Goal: Transaction & Acquisition: Purchase product/service

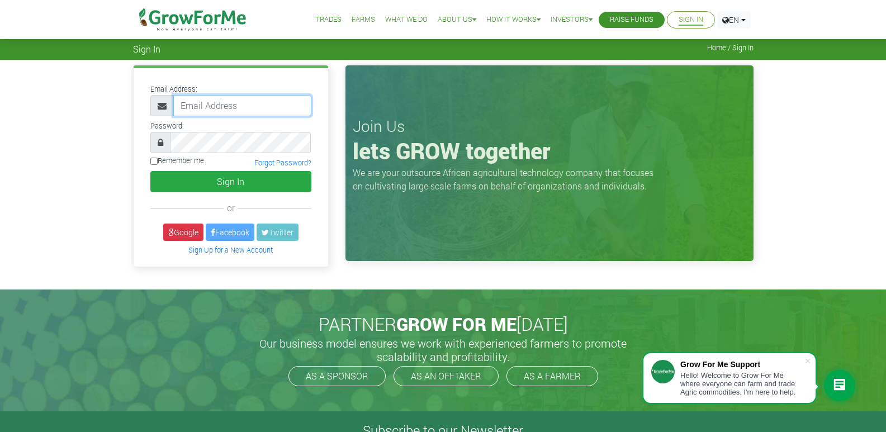
drag, startPoint x: 0, startPoint y: 0, endPoint x: 210, endPoint y: 103, distance: 233.9
click at [210, 103] on input "email" at bounding box center [242, 105] width 138 height 21
type input "233534014690growforme.com"
click at [151, 159] on input "Remember me" at bounding box center [153, 161] width 7 height 7
checkbox input "true"
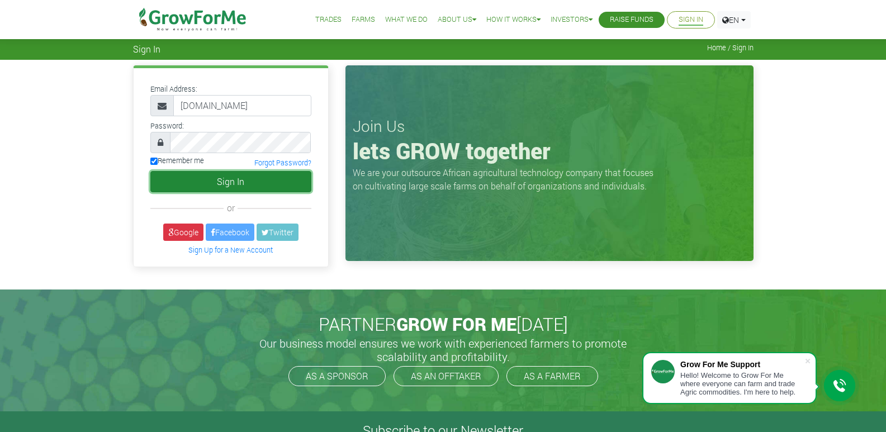
drag, startPoint x: 200, startPoint y: 182, endPoint x: 213, endPoint y: 186, distance: 13.4
click at [200, 181] on button "Sign In" at bounding box center [230, 181] width 161 height 21
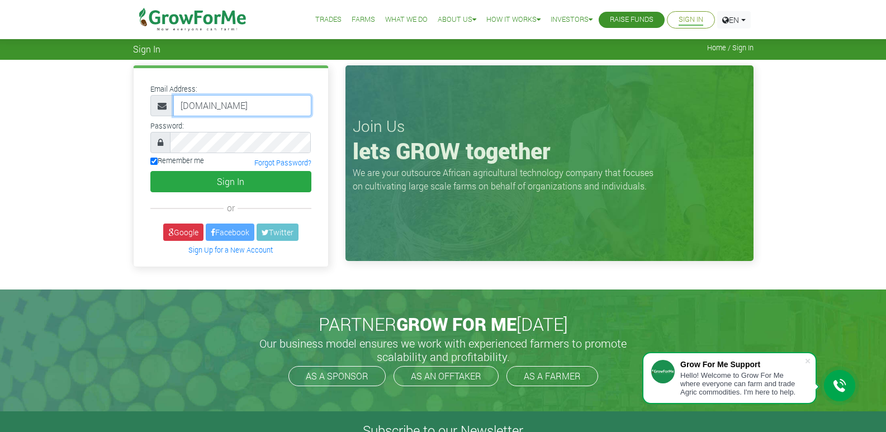
click at [239, 106] on input "233534014690growforme.com" at bounding box center [242, 105] width 138 height 21
type input "[EMAIL_ADDRESS][DOMAIN_NAME]"
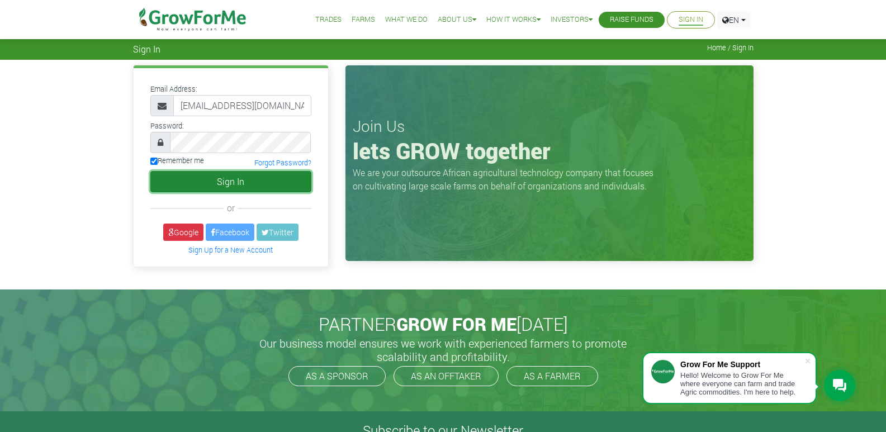
click at [211, 179] on button "Sign In" at bounding box center [230, 181] width 161 height 21
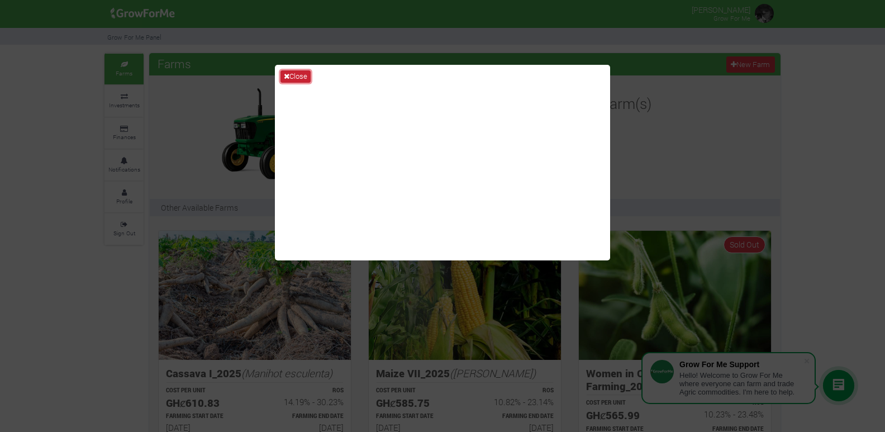
click at [296, 72] on button "Close" at bounding box center [296, 76] width 30 height 12
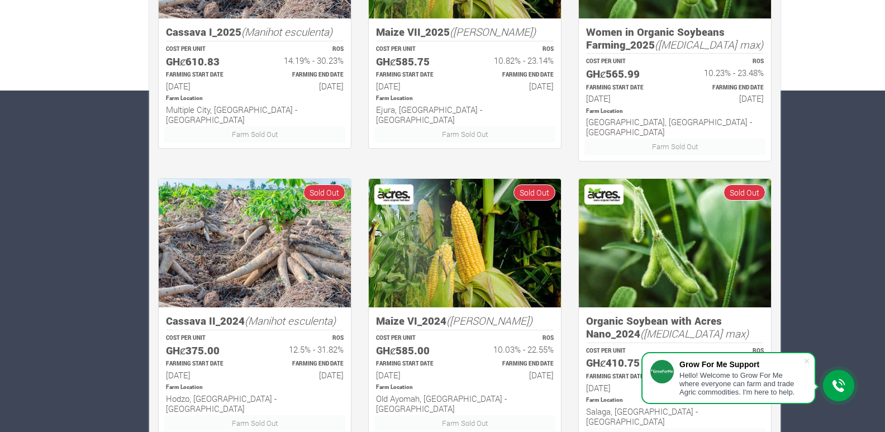
scroll to position [336, 0]
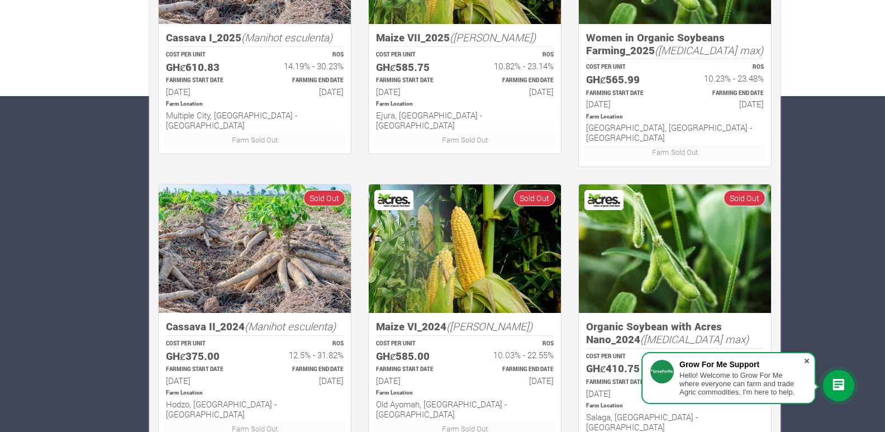
click at [806, 358] on span at bounding box center [806, 360] width 11 height 11
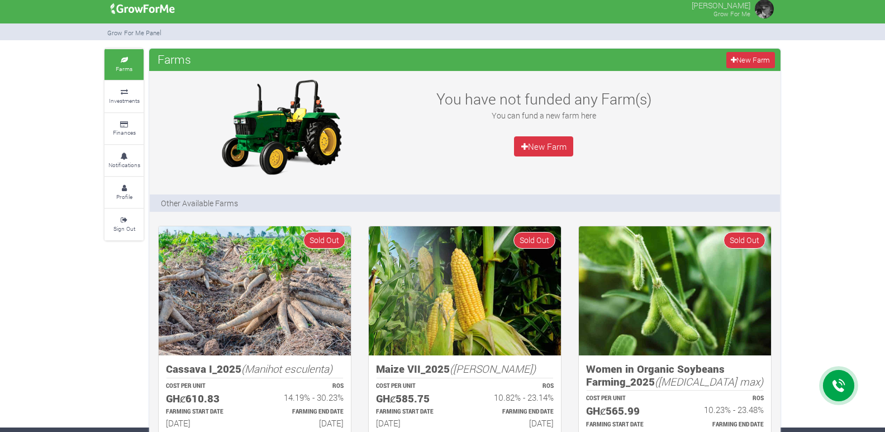
scroll to position [0, 0]
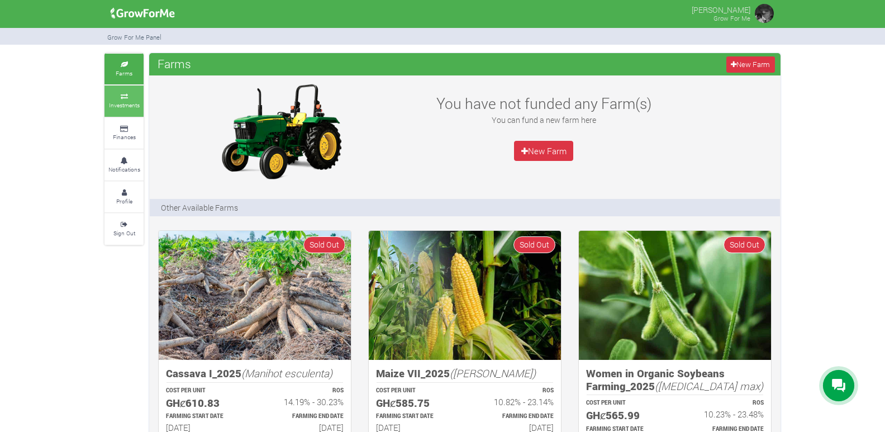
click at [118, 99] on icon at bounding box center [124, 97] width 34 height 6
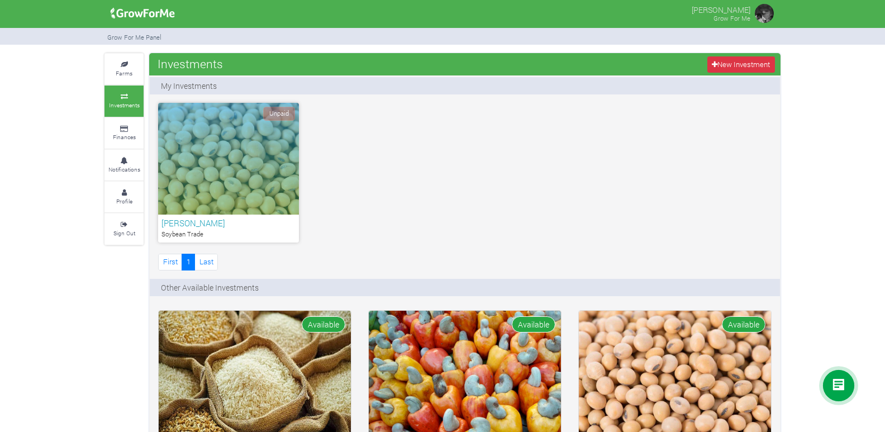
click at [270, 108] on span "Unpaid" at bounding box center [279, 114] width 32 height 14
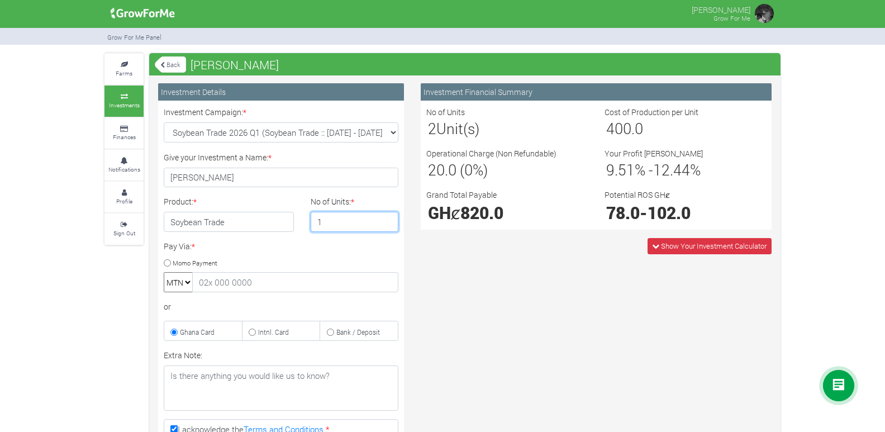
click at [388, 225] on input "1" at bounding box center [355, 222] width 88 height 20
type input "2"
click at [388, 217] on input "2" at bounding box center [355, 222] width 88 height 20
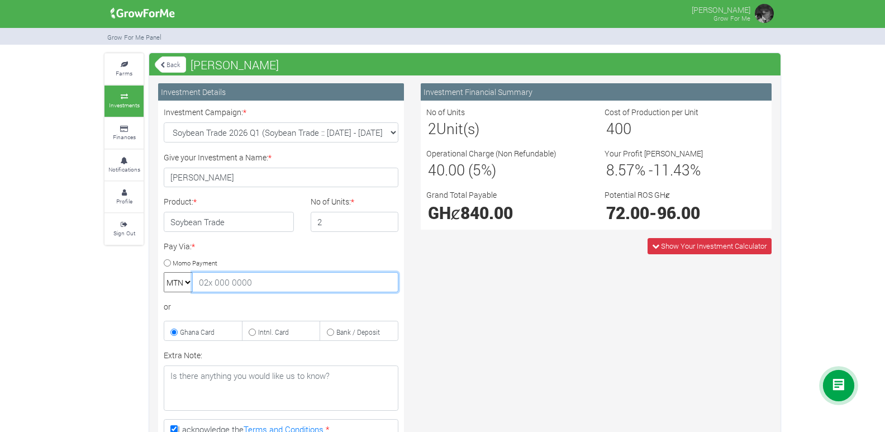
click at [227, 287] on input "text" at bounding box center [295, 282] width 206 height 20
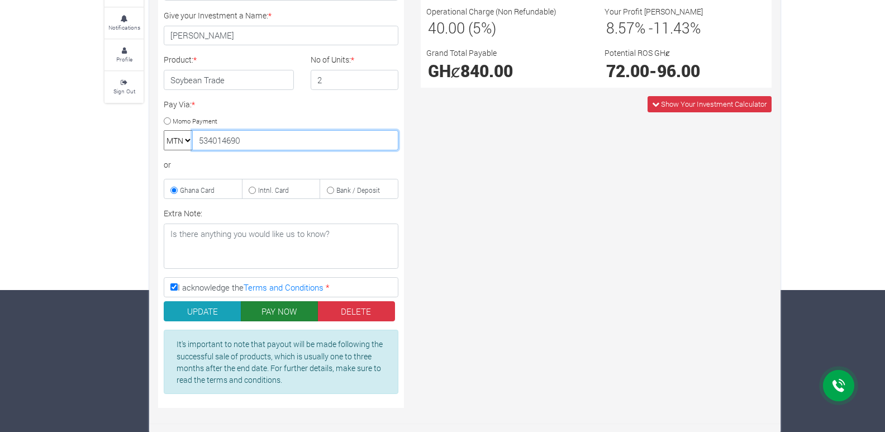
scroll to position [143, 0]
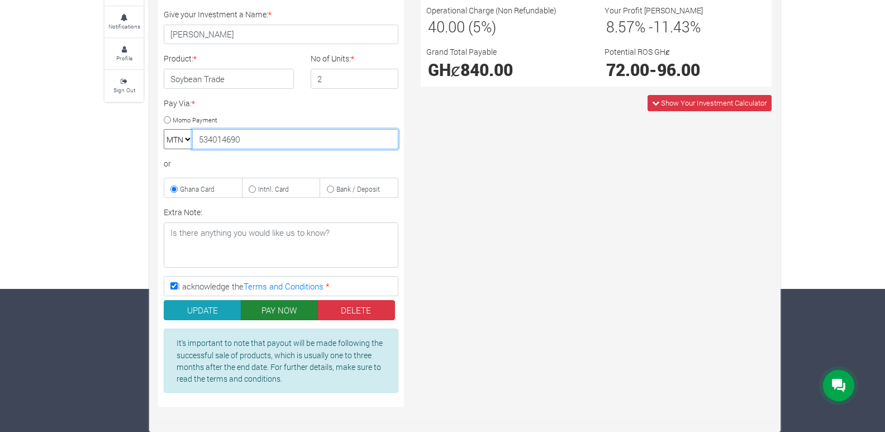
type input "534014690"
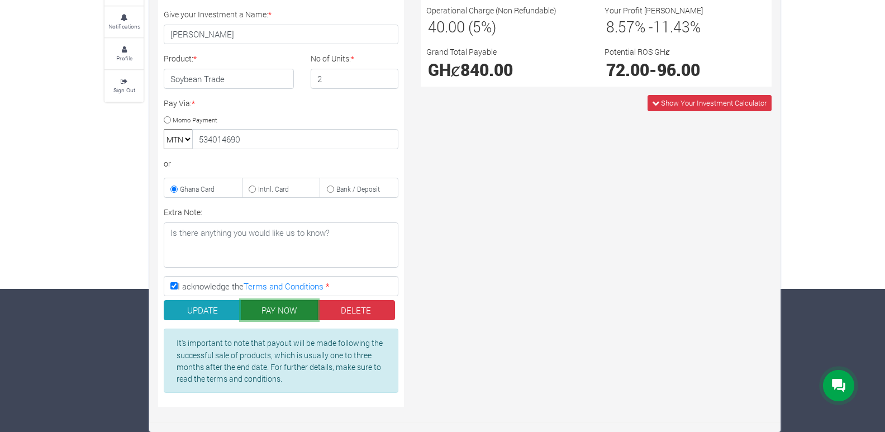
click at [280, 311] on button "PAY NOW" at bounding box center [280, 310] width 78 height 20
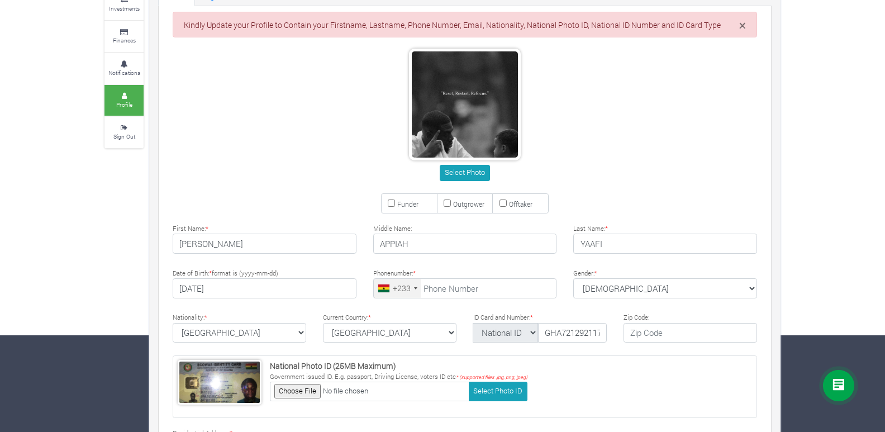
scroll to position [112, 0]
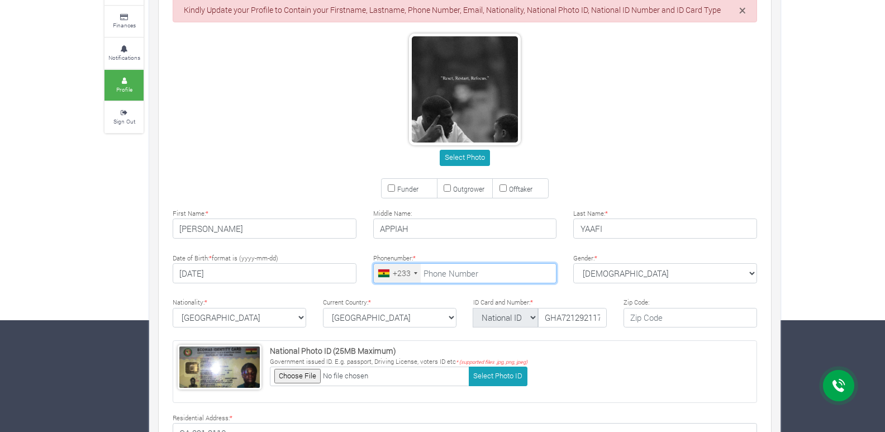
click at [435, 275] on input "tel" at bounding box center [465, 273] width 184 height 20
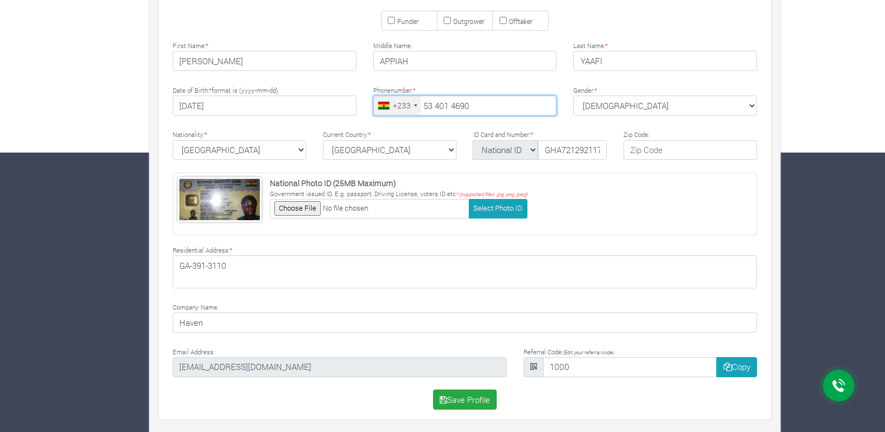
scroll to position [281, 0]
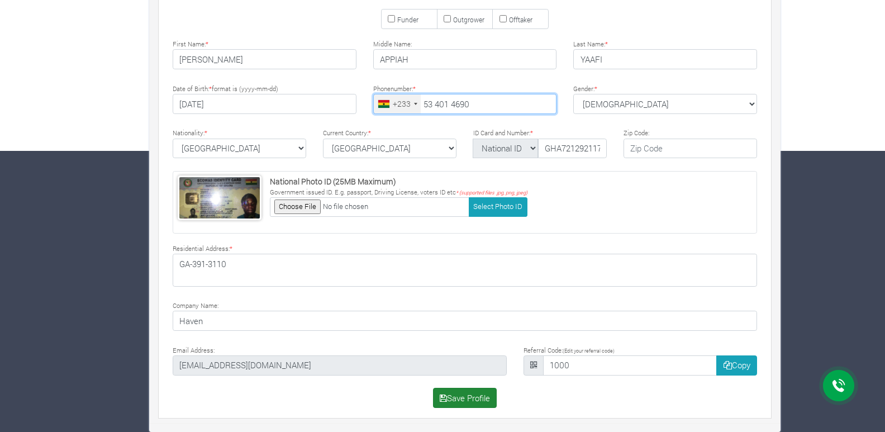
type input "53 401 4690"
click at [472, 397] on button "Save Profile" at bounding box center [465, 398] width 64 height 20
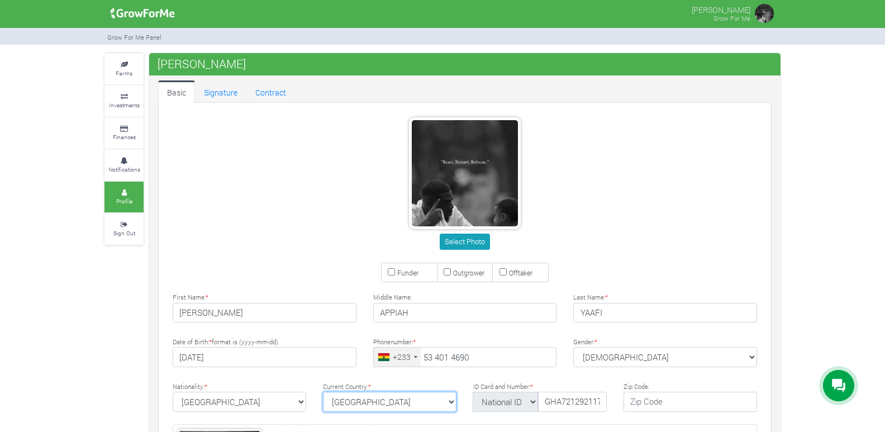
click at [452, 404] on select "Ghana Afghanistan Albania Algeria American Samoa Andorra Angola Anguilla Antigu…" at bounding box center [390, 402] width 134 height 20
click at [276, 87] on link "Contract" at bounding box center [270, 91] width 49 height 22
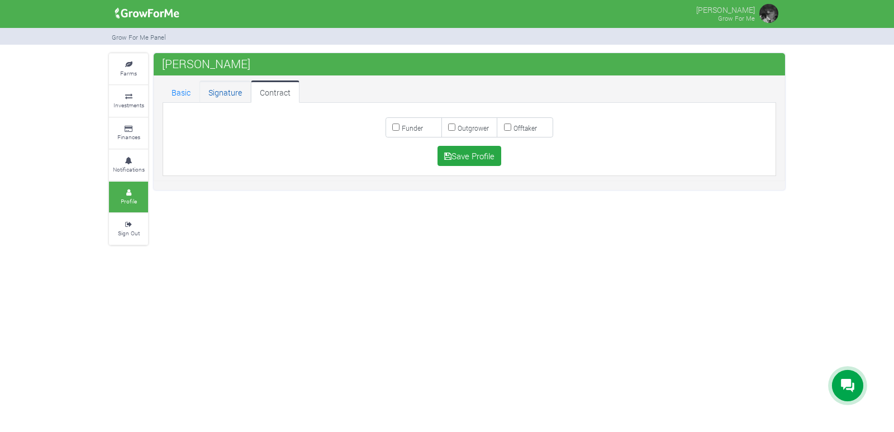
click at [224, 91] on link "Signature" at bounding box center [224, 91] width 51 height 22
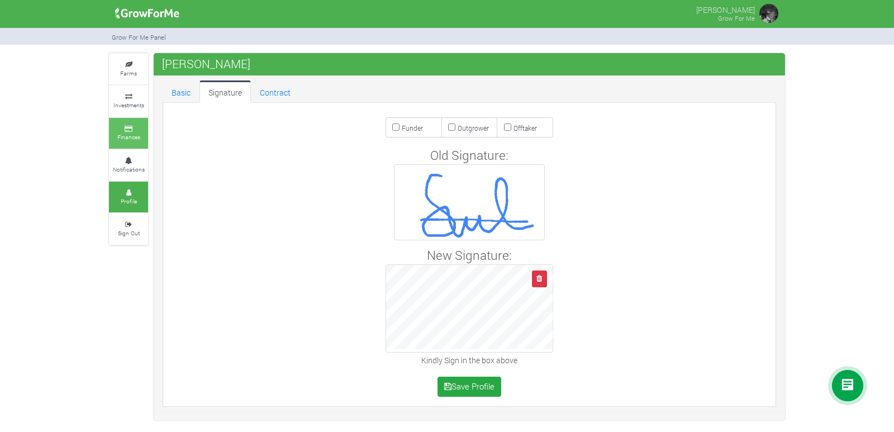
click at [125, 132] on link "Finances" at bounding box center [128, 133] width 39 height 31
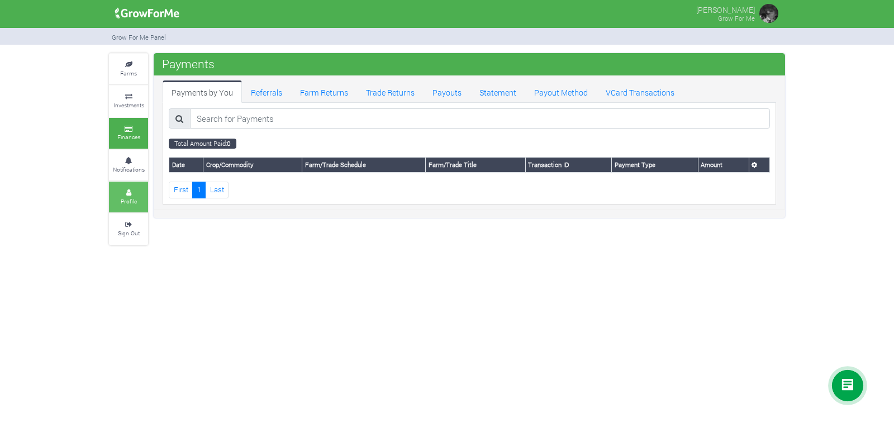
click at [130, 198] on small "Profile" at bounding box center [129, 201] width 16 height 8
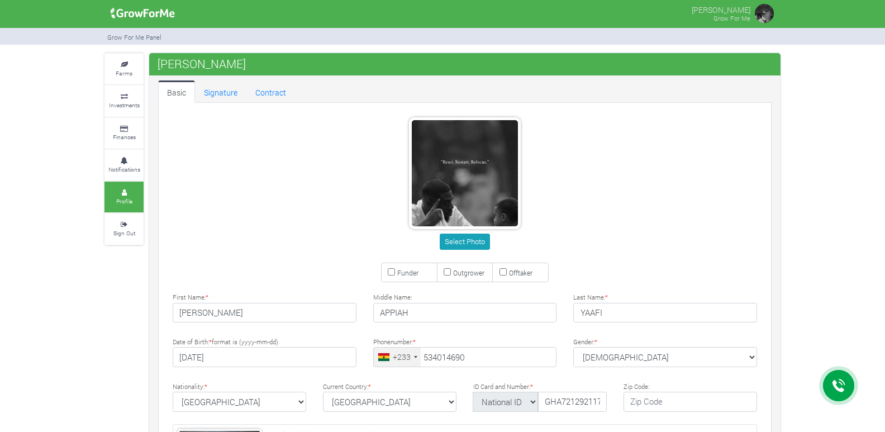
type input "53 401 4690"
click at [265, 91] on link "Contract" at bounding box center [270, 91] width 49 height 22
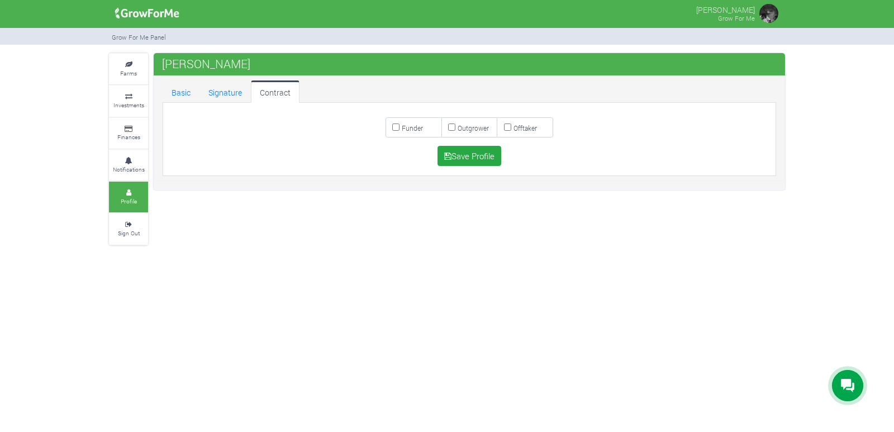
click at [396, 127] on input "Funder" at bounding box center [395, 126] width 7 height 7
checkbox input "true"
click at [468, 155] on button "Save Profile" at bounding box center [470, 156] width 64 height 20
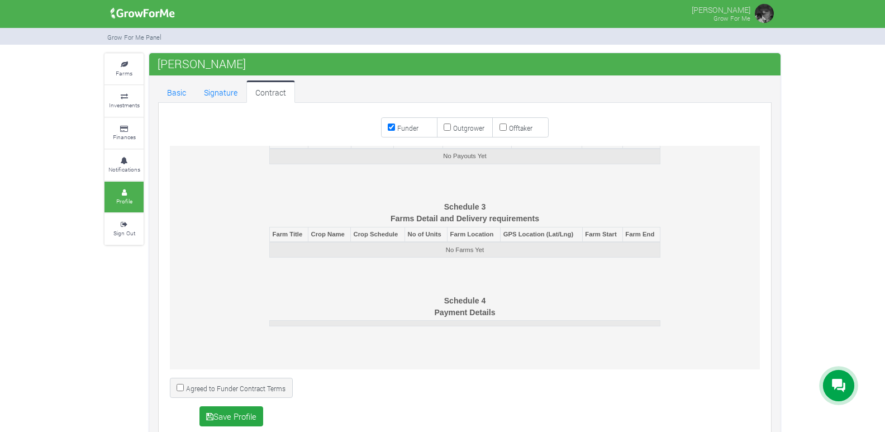
scroll to position [3702, 0]
click at [178, 384] on input "Agreed to Funder Contract Terms" at bounding box center [180, 387] width 7 height 7
checkbox input "true"
click at [227, 415] on button "Save Profile" at bounding box center [231, 416] width 64 height 20
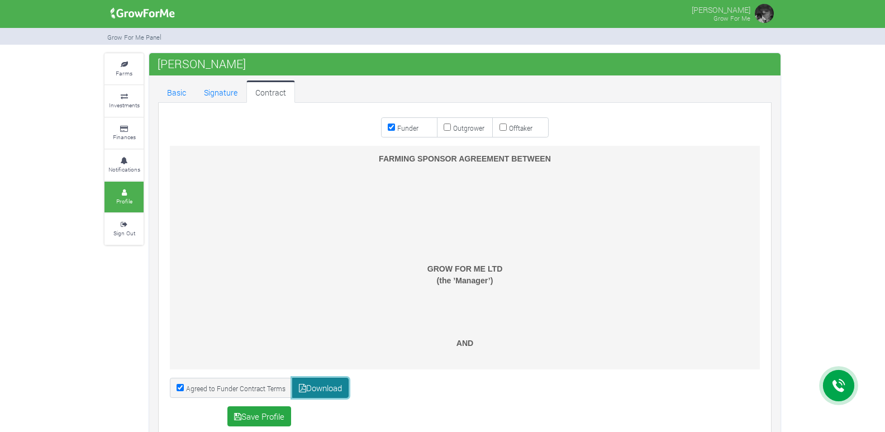
click at [318, 386] on link "Download" at bounding box center [320, 388] width 57 height 20
click at [173, 86] on link "Basic" at bounding box center [176, 91] width 37 height 22
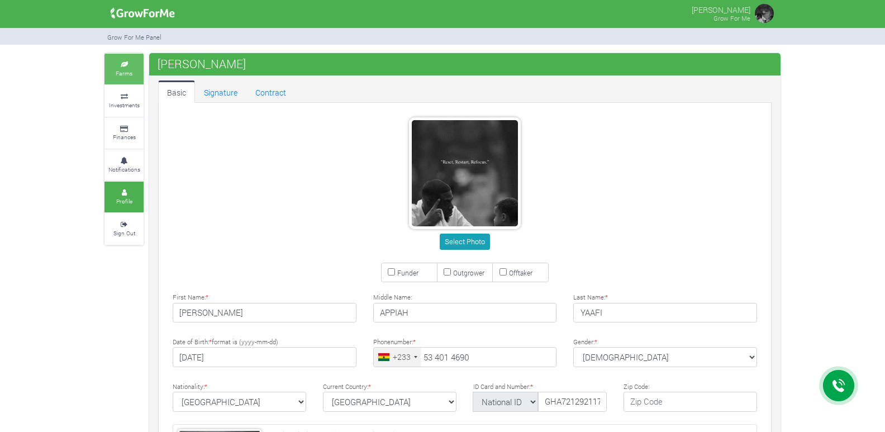
click at [131, 72] on small "Farms" at bounding box center [124, 73] width 17 height 8
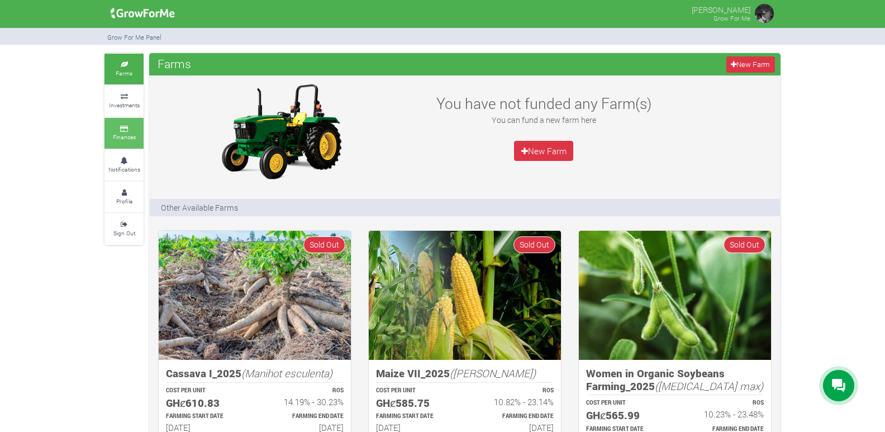
click at [129, 122] on link "Finances" at bounding box center [123, 133] width 39 height 31
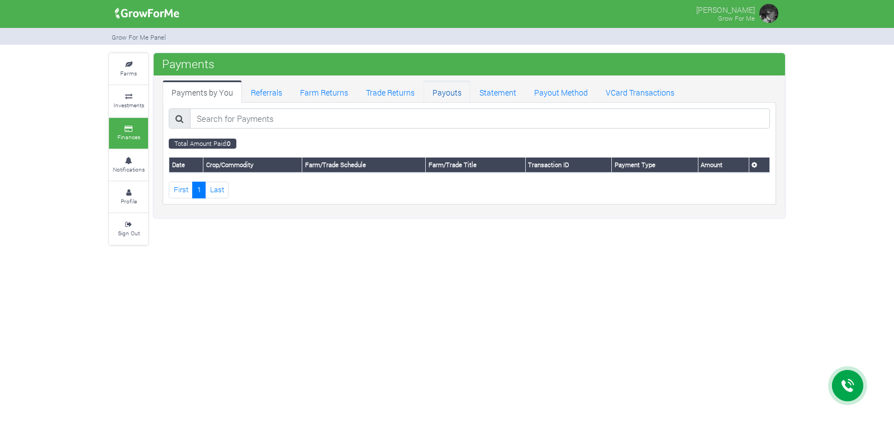
click at [452, 90] on link "Payouts" at bounding box center [447, 91] width 47 height 22
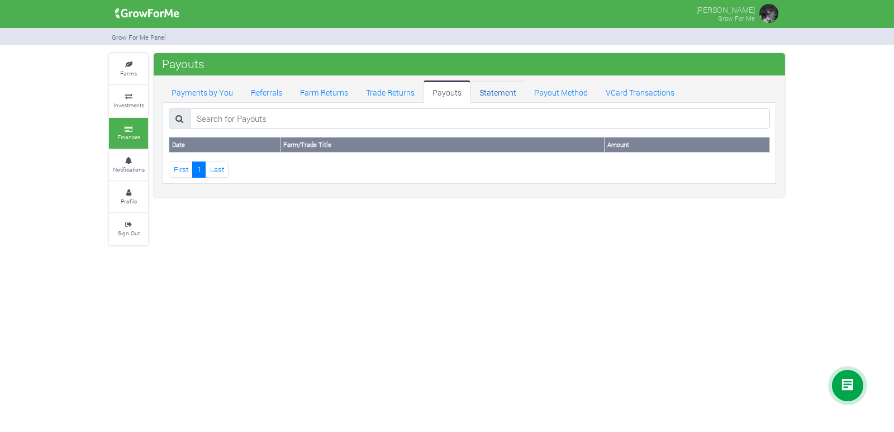
click at [497, 85] on link "Statement" at bounding box center [497, 91] width 55 height 22
click at [135, 71] on small "Farms" at bounding box center [128, 73] width 17 height 8
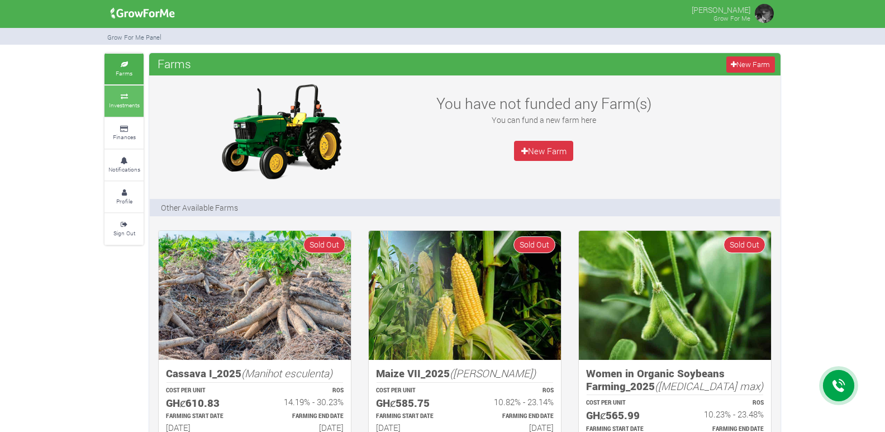
click at [134, 94] on icon at bounding box center [124, 97] width 34 height 6
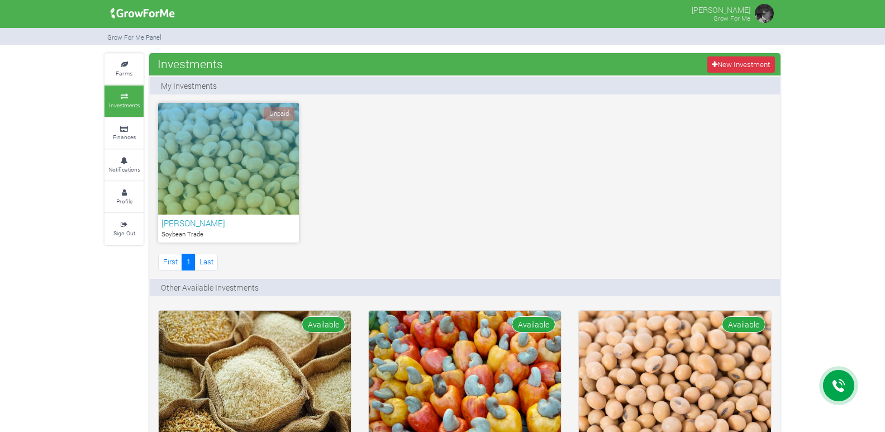
click at [256, 137] on div "Unpaid" at bounding box center [228, 159] width 141 height 112
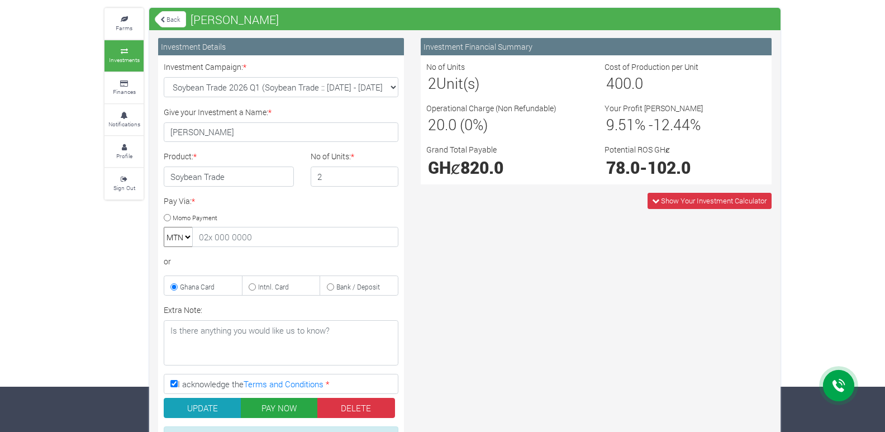
scroll to position [31, 0]
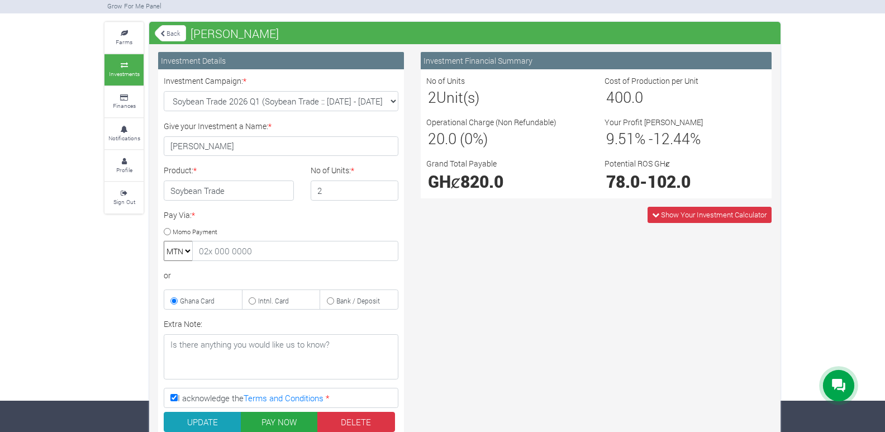
click at [166, 230] on input "Momo Payment" at bounding box center [167, 231] width 7 height 7
radio input "true"
click at [201, 251] on input "text" at bounding box center [295, 251] width 206 height 20
type input "0534014690"
click at [172, 301] on input "Ghana Card" at bounding box center [173, 300] width 7 height 7
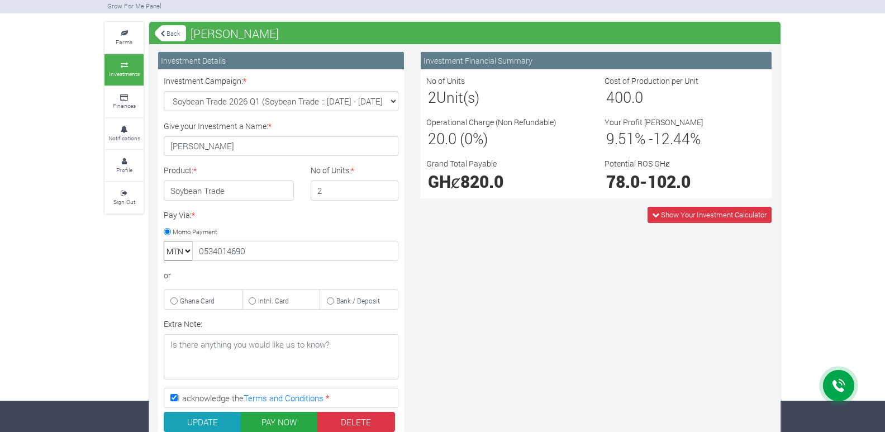
radio input "true"
click at [167, 231] on input "Momo Payment" at bounding box center [167, 231] width 7 height 7
radio input "true"
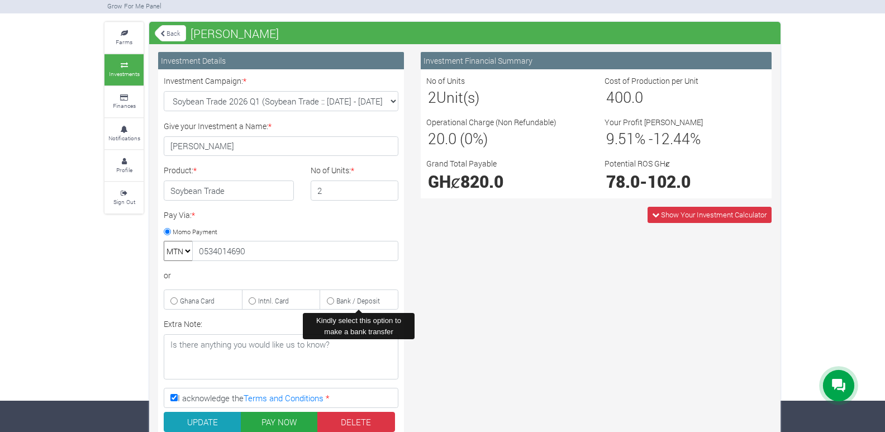
click at [334, 300] on label "Bank / Deposit" at bounding box center [359, 299] width 79 height 20
click at [334, 300] on input "Bank / Deposit" at bounding box center [330, 300] width 7 height 7
radio input "true"
click at [165, 226] on label "Momo Payment" at bounding box center [191, 231] width 54 height 12
click at [165, 228] on input "Momo Payment" at bounding box center [167, 231] width 7 height 7
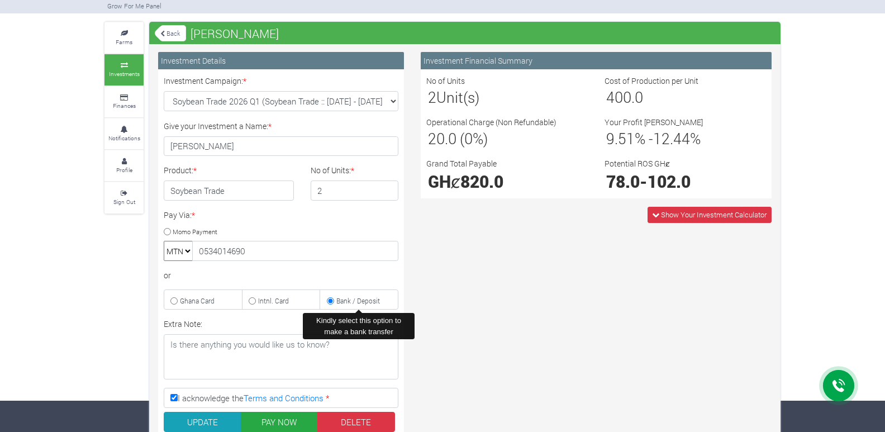
radio input "true"
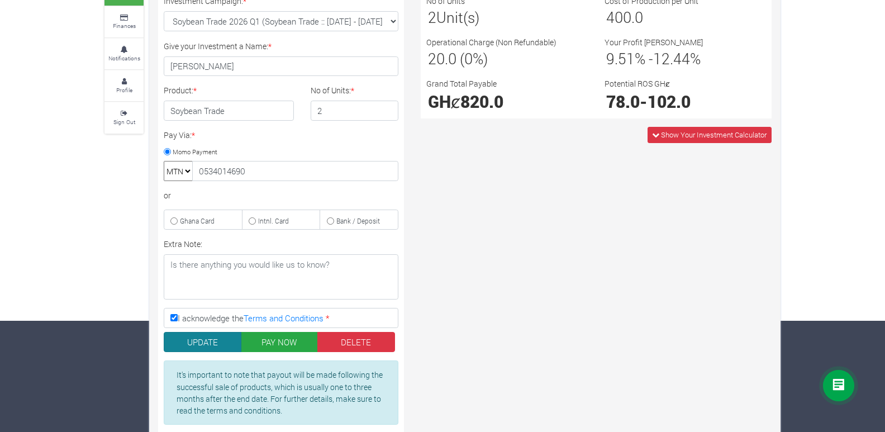
scroll to position [143, 0]
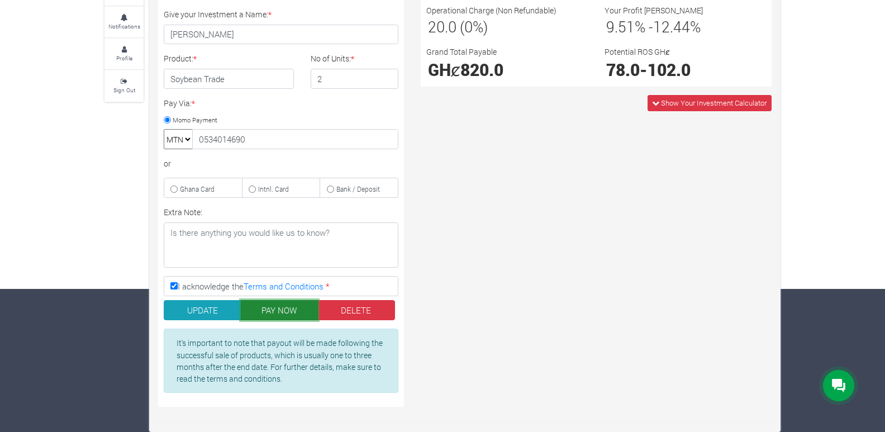
click at [266, 308] on button "PAY NOW" at bounding box center [280, 310] width 78 height 20
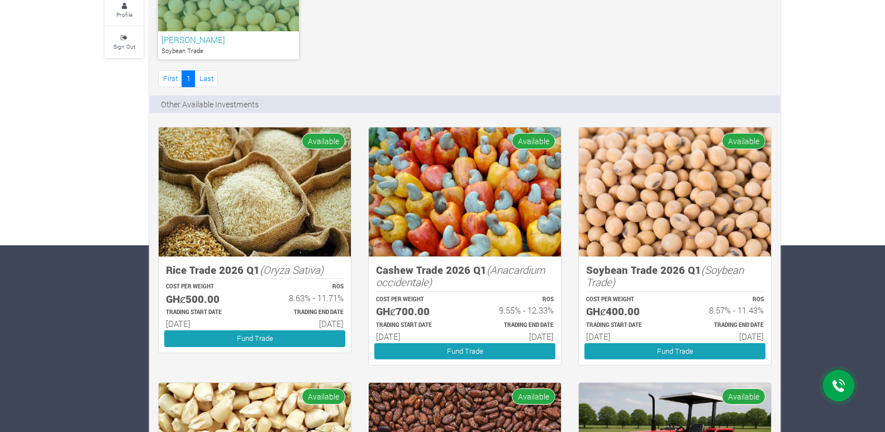
scroll to position [224, 0]
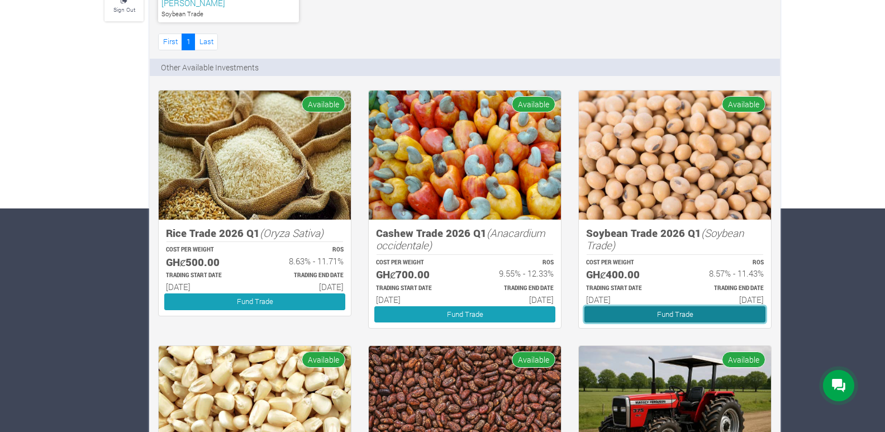
click at [664, 312] on link "Fund Trade" at bounding box center [674, 314] width 181 height 16
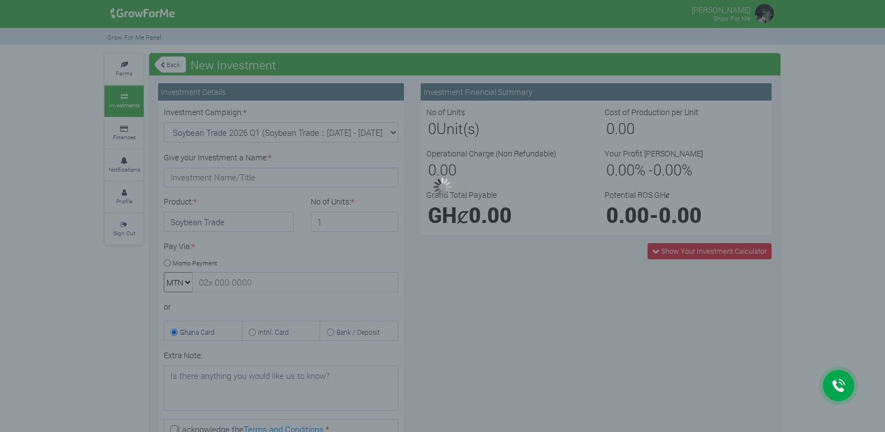
type input "1"
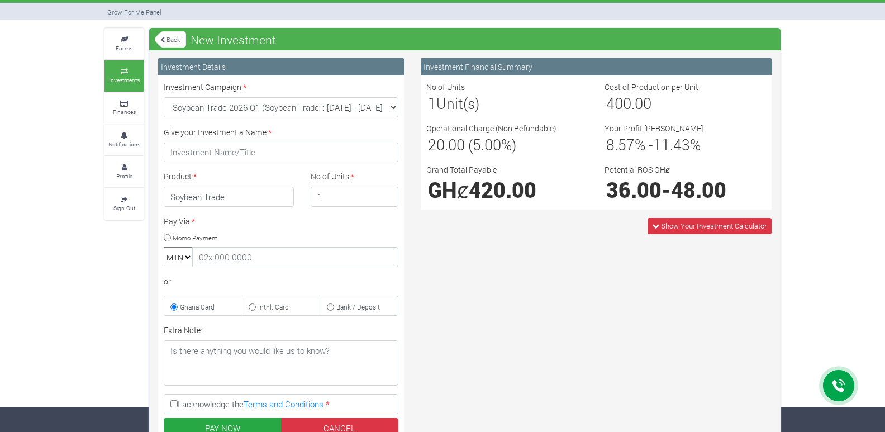
scroll to position [56, 0]
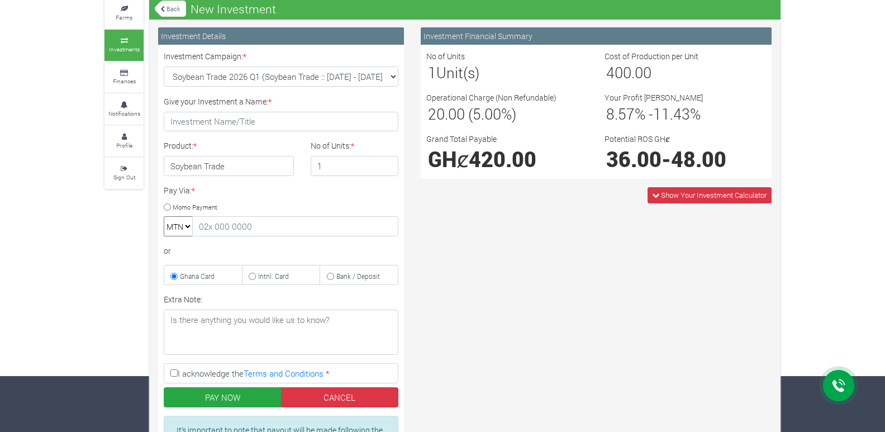
click at [167, 204] on input "Momo Payment" at bounding box center [167, 206] width 7 height 7
radio input "true"
click at [173, 370] on input "I acknowledge the Terms and Conditions *" at bounding box center [173, 372] width 7 height 7
checkbox input "true"
click at [251, 126] on input "Give your Investment a Name: *" at bounding box center [281, 122] width 235 height 20
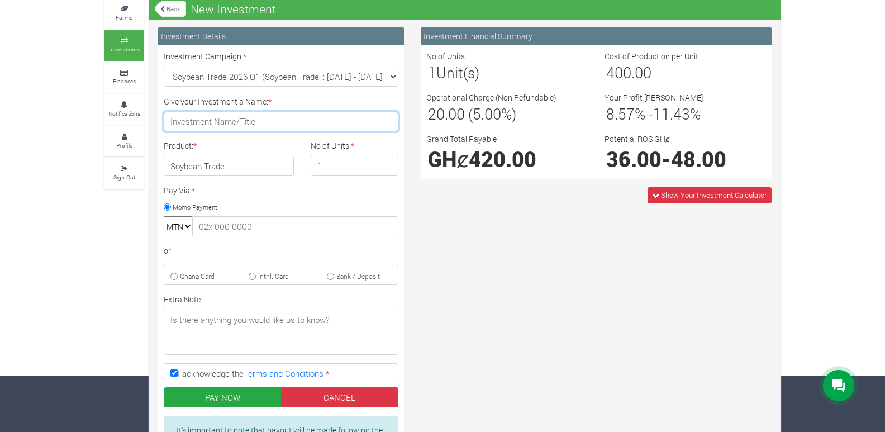
type input "Bernard Appiah"
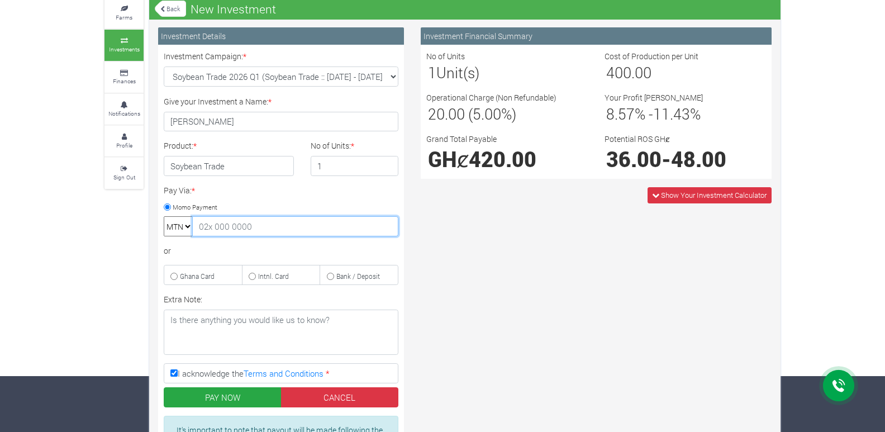
click at [231, 226] on input "text" at bounding box center [295, 226] width 206 height 20
type input "0534014690"
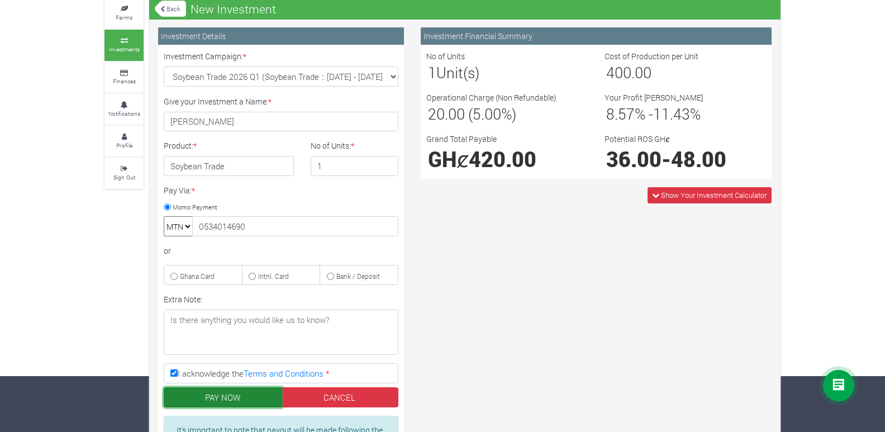
click at [250, 394] on button "PAY NOW" at bounding box center [223, 397] width 118 height 20
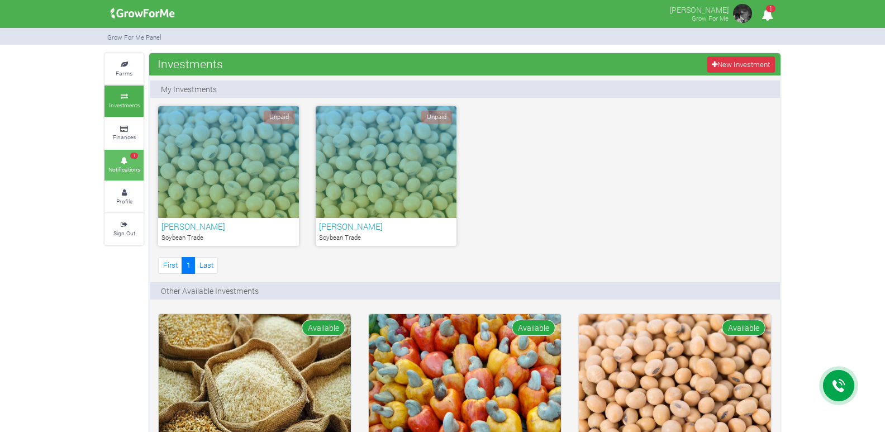
click at [129, 160] on icon at bounding box center [124, 161] width 34 height 6
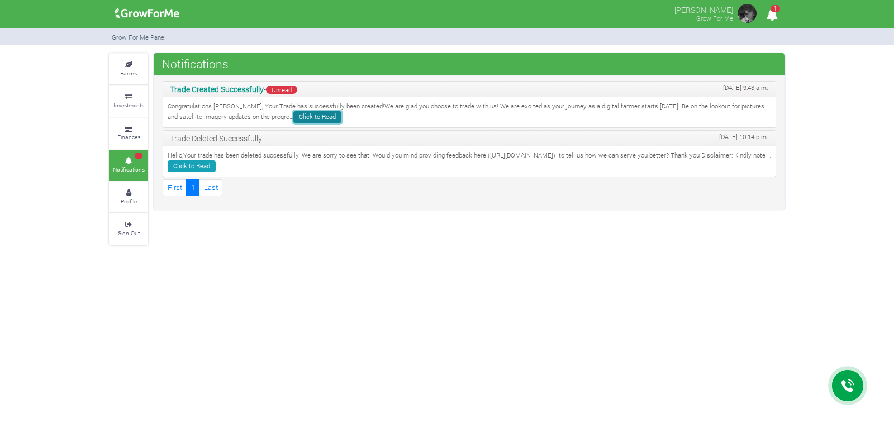
click at [293, 115] on link "Click to Read" at bounding box center [317, 117] width 48 height 12
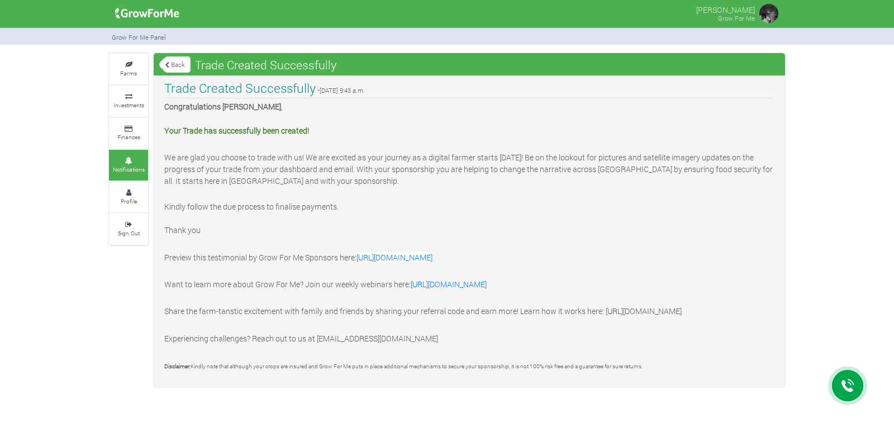
click at [180, 63] on link "Back" at bounding box center [174, 64] width 31 height 18
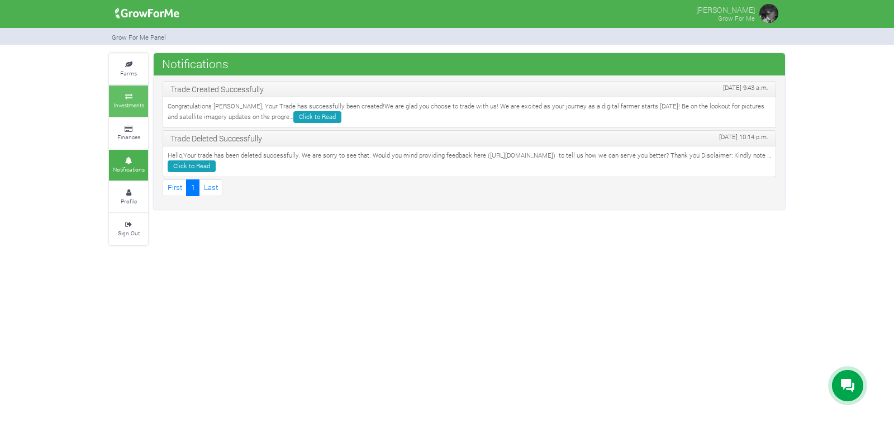
click at [125, 100] on link "Investments" at bounding box center [128, 100] width 39 height 31
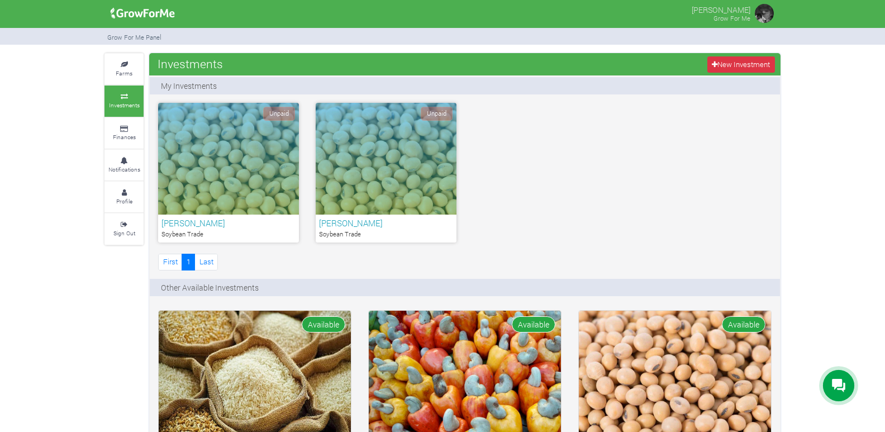
click at [279, 107] on span "Unpaid" at bounding box center [279, 114] width 32 height 14
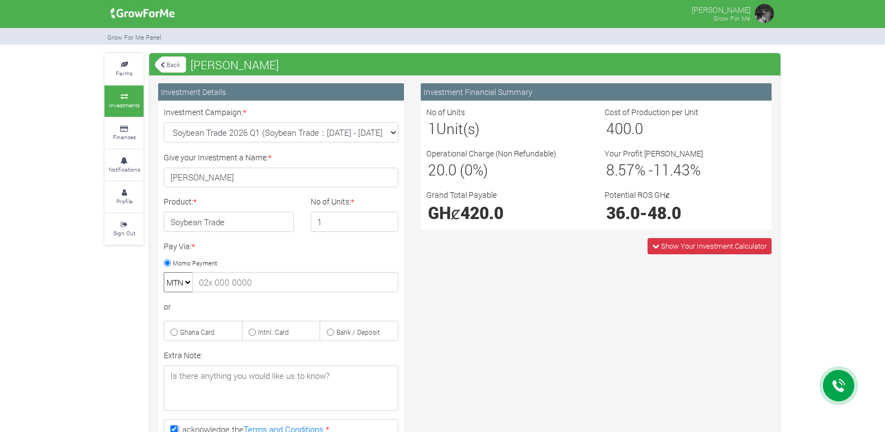
click at [843, 381] on icon at bounding box center [838, 386] width 13 height 14
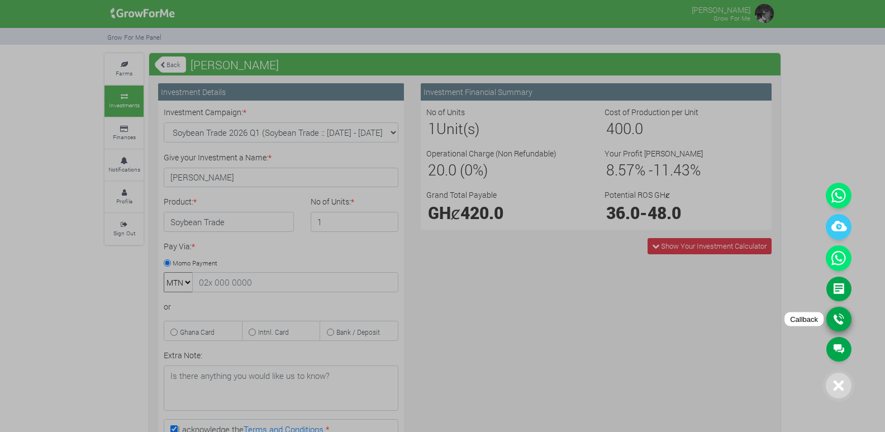
click at [843, 316] on link "Callback" at bounding box center [838, 319] width 25 height 25
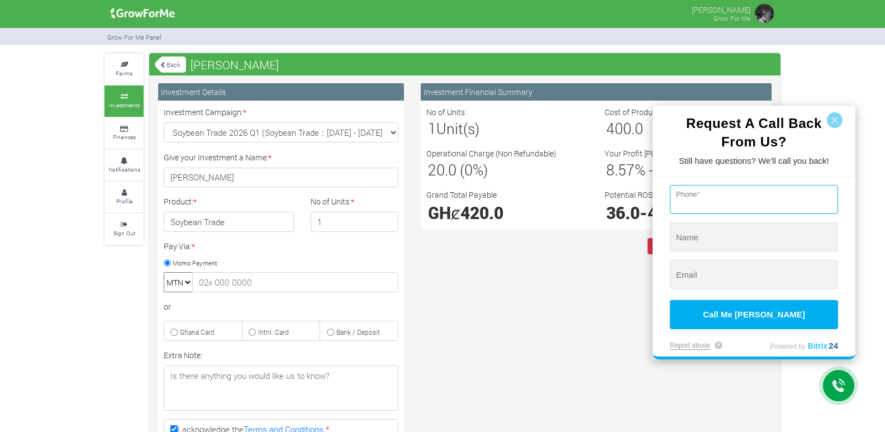
click at [694, 210] on input "tel" at bounding box center [754, 199] width 168 height 29
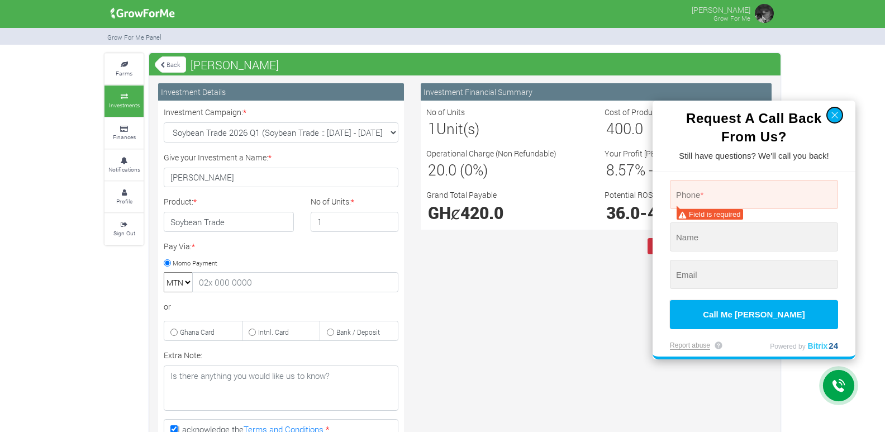
click at [836, 121] on button "button" at bounding box center [835, 115] width 16 height 16
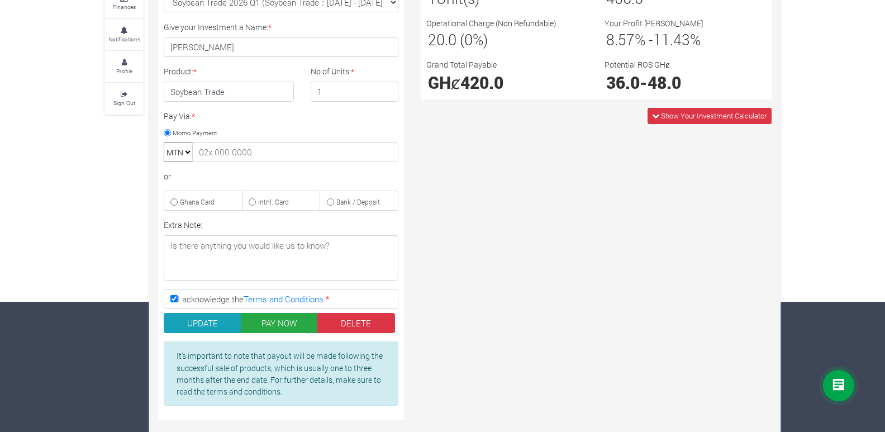
scroll to position [143, 0]
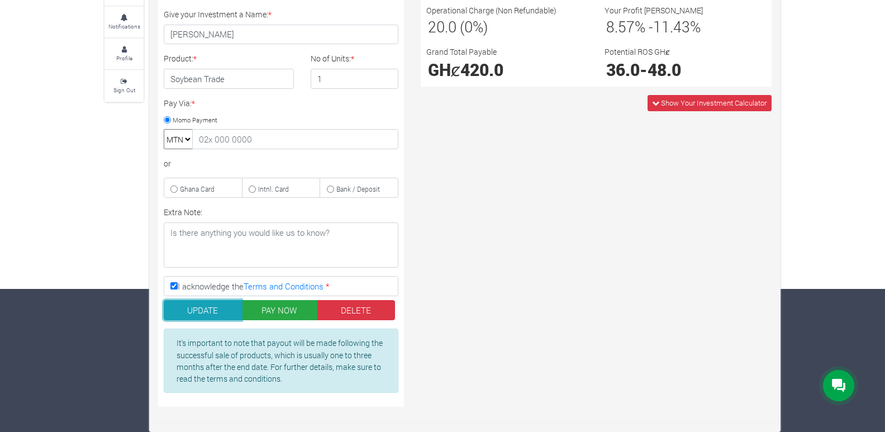
click at [219, 312] on button "UPDATE" at bounding box center [203, 310] width 78 height 20
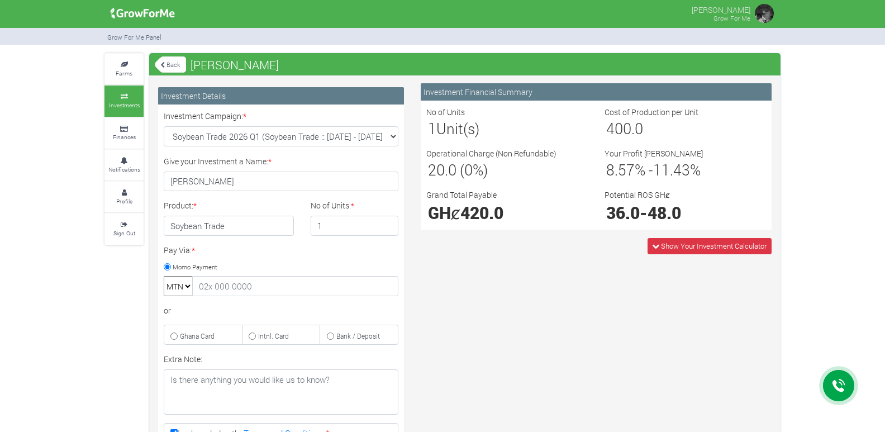
click at [167, 61] on link "Back" at bounding box center [170, 64] width 31 height 18
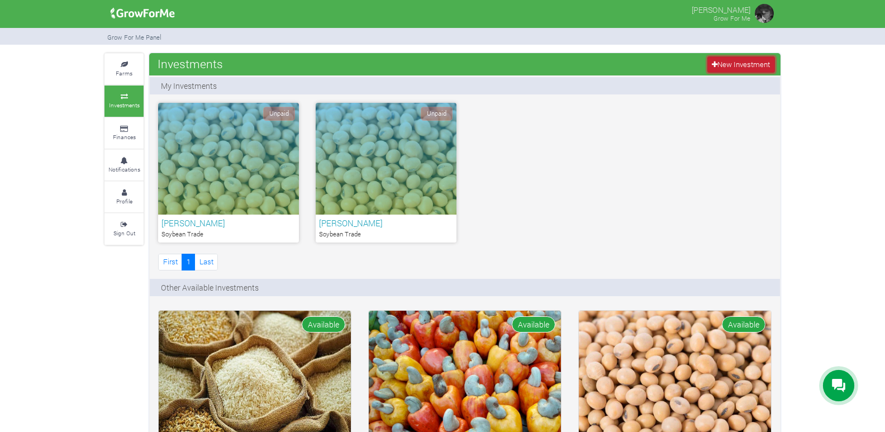
click at [728, 58] on link "New Investment" at bounding box center [741, 64] width 68 height 16
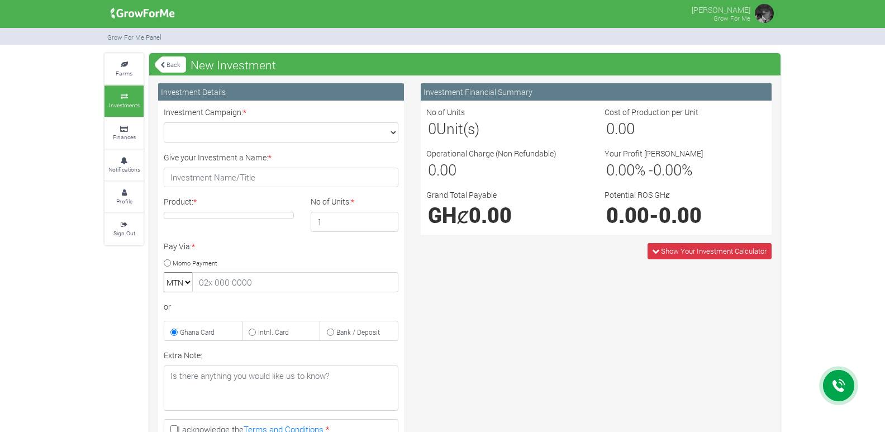
click at [172, 59] on link "Back" at bounding box center [170, 64] width 31 height 18
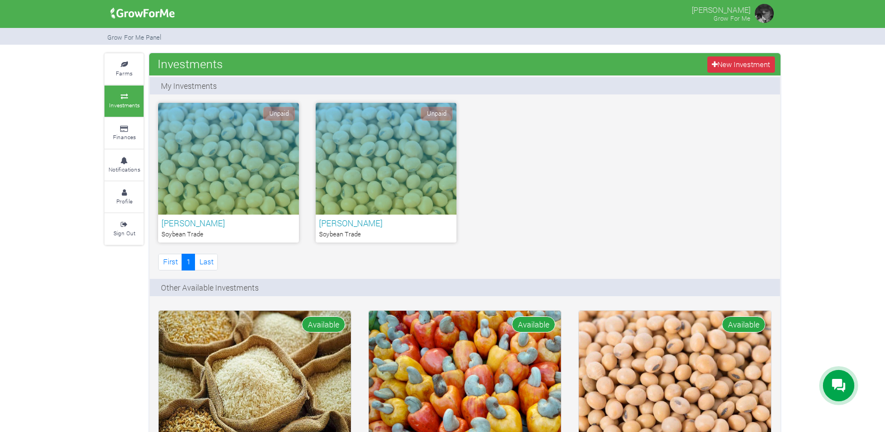
drag, startPoint x: 836, startPoint y: 372, endPoint x: 836, endPoint y: 365, distance: 6.1
click at [836, 370] on div at bounding box center [838, 385] width 31 height 31
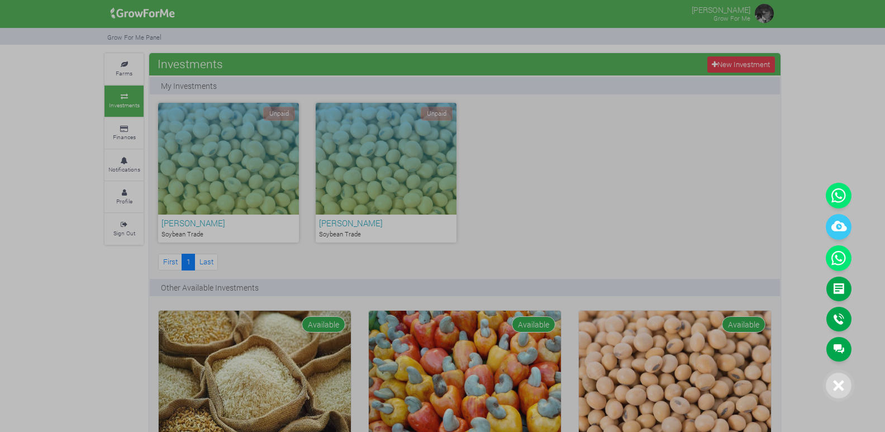
drag, startPoint x: 150, startPoint y: 302, endPoint x: 156, endPoint y: 296, distance: 7.9
click at [151, 300] on div at bounding box center [442, 216] width 885 height 432
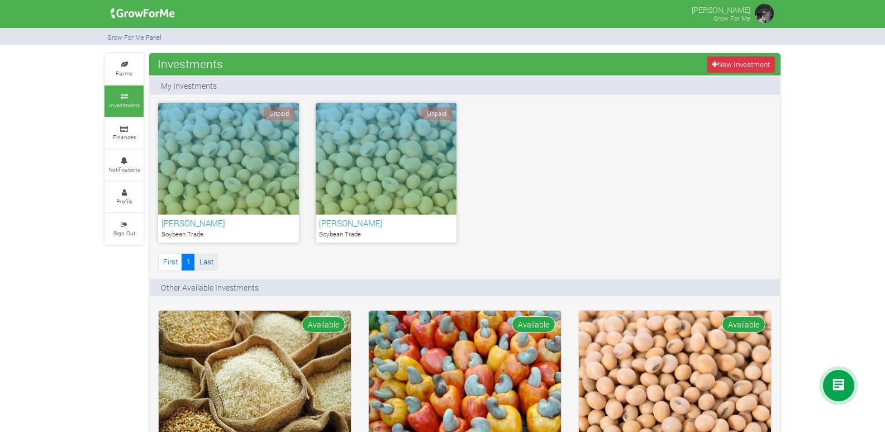
click at [212, 259] on link "Last" at bounding box center [205, 262] width 23 height 16
click at [123, 140] on small "Finances" at bounding box center [124, 137] width 23 height 8
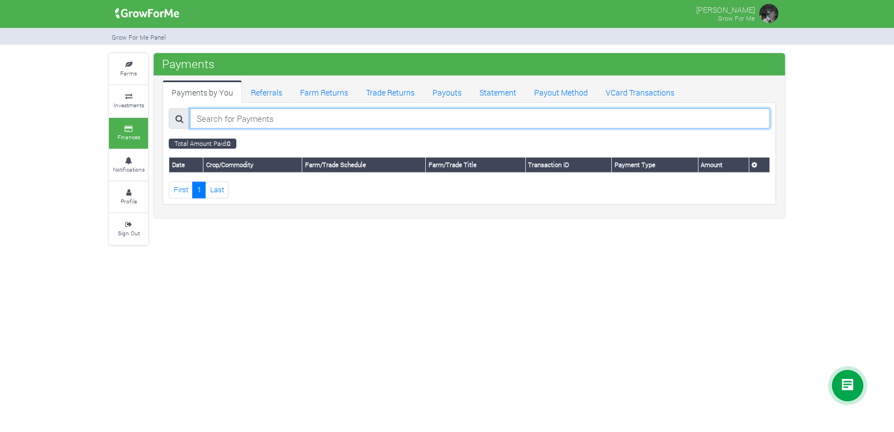
click at [198, 119] on input "search" at bounding box center [480, 118] width 580 height 20
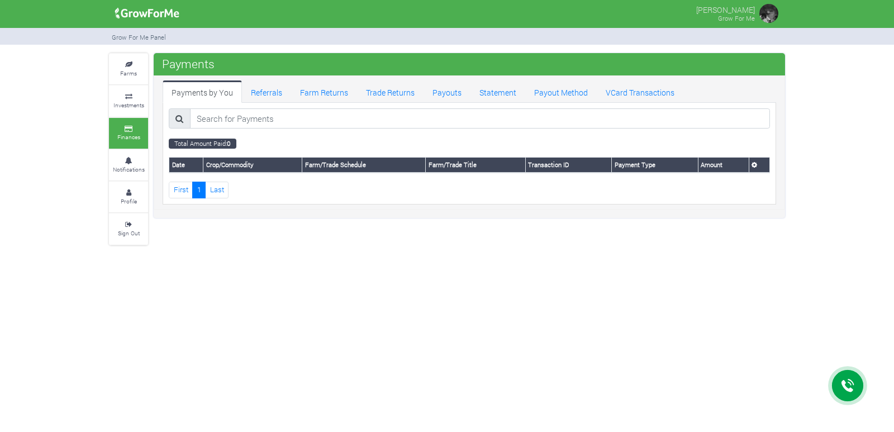
click at [760, 167] on th at bounding box center [759, 165] width 21 height 15
click at [752, 163] on icon at bounding box center [755, 165] width 6 height 6
click at [753, 163] on icon at bounding box center [755, 165] width 6 height 6
click at [754, 163] on icon at bounding box center [755, 165] width 6 height 6
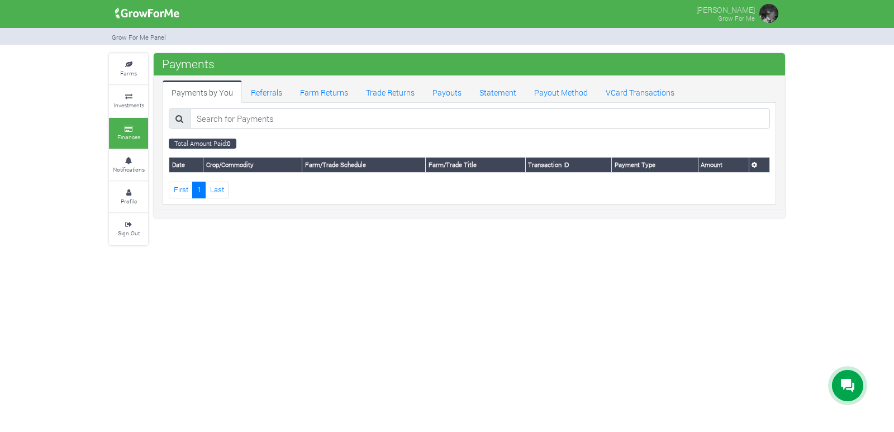
click at [766, 9] on img at bounding box center [769, 13] width 22 height 22
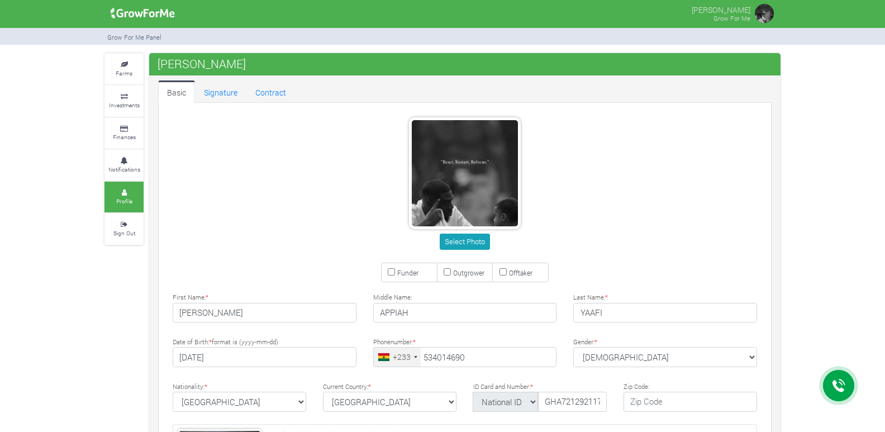
type input "53 401 4690"
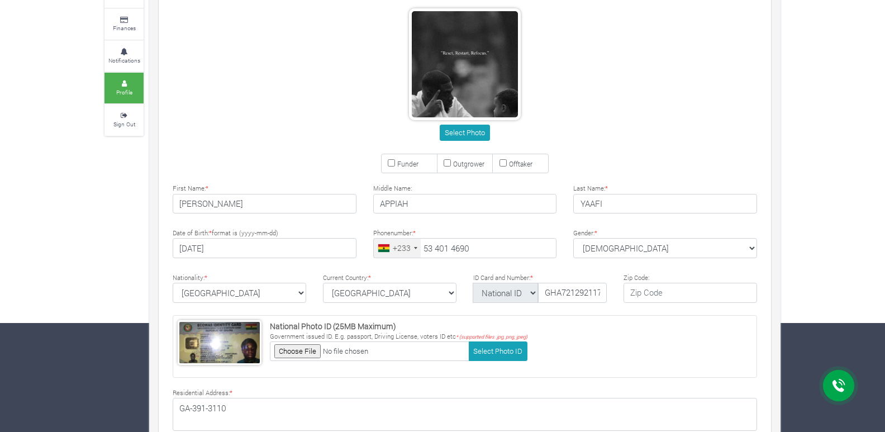
scroll to position [85, 0]
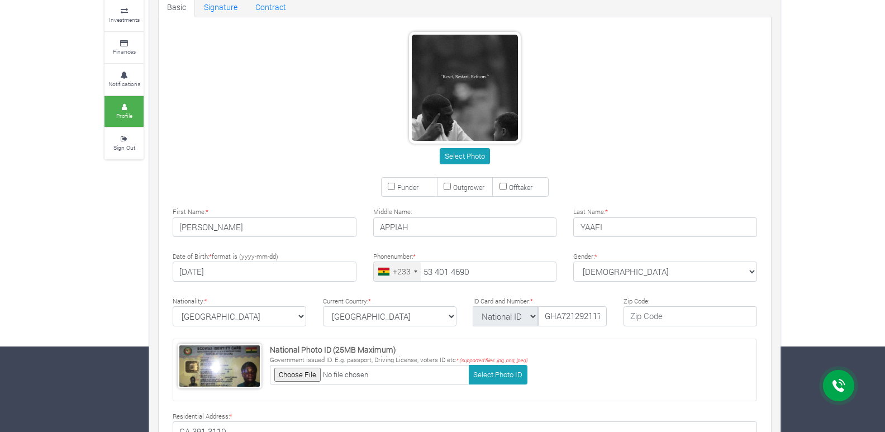
click at [390, 184] on input "Funder" at bounding box center [391, 186] width 7 height 7
checkbox input "true"
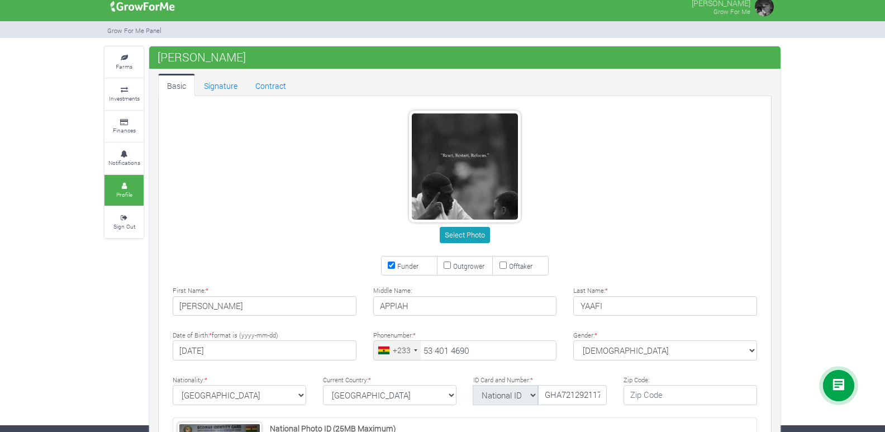
scroll to position [0, 0]
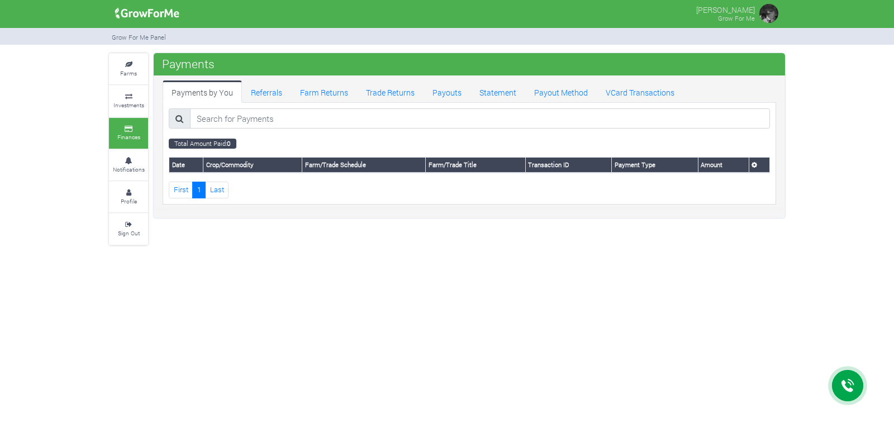
click at [853, 390] on icon at bounding box center [847, 385] width 13 height 13
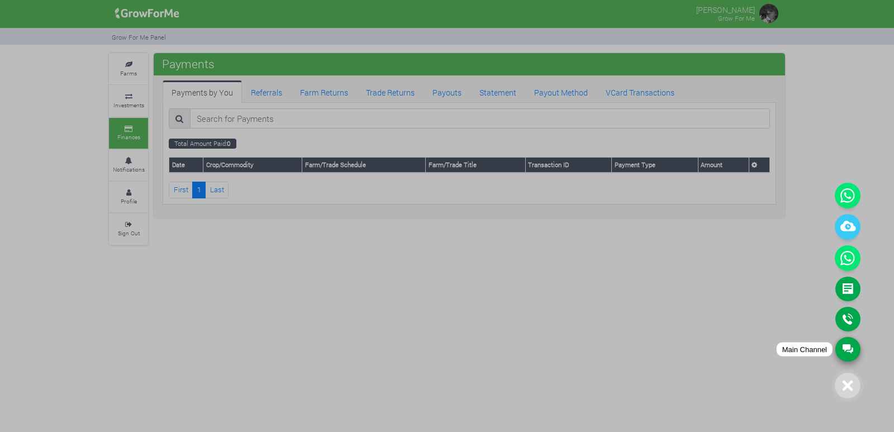
click at [849, 349] on link "Main Channel" at bounding box center [847, 349] width 25 height 25
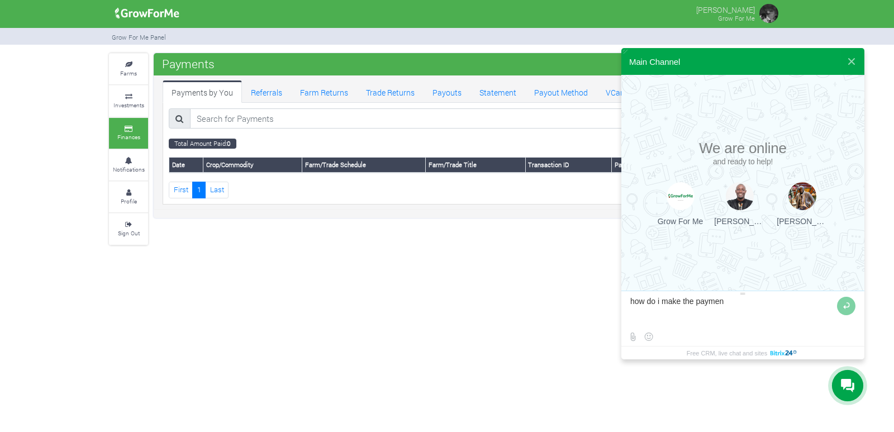
type textarea "how do i make the payment"
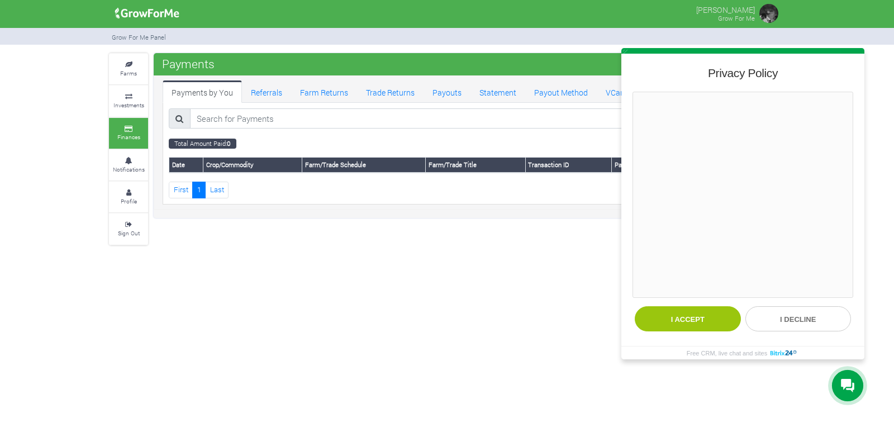
click at [635, 306] on button "I accept" at bounding box center [688, 318] width 106 height 25
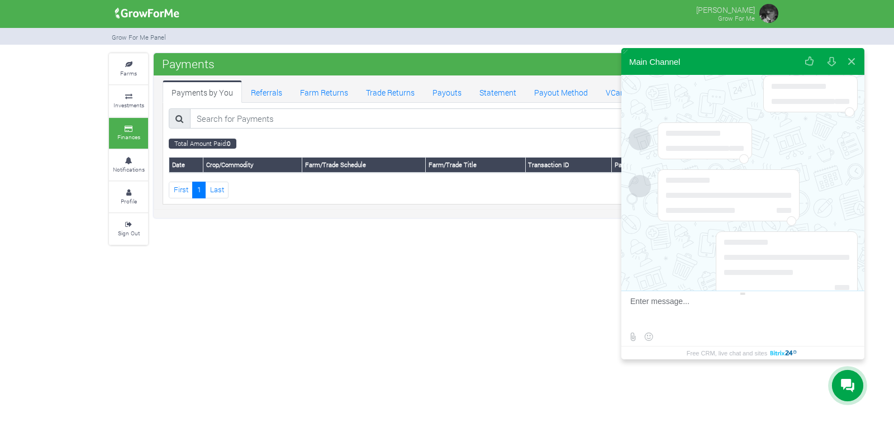
scroll to position [46, 0]
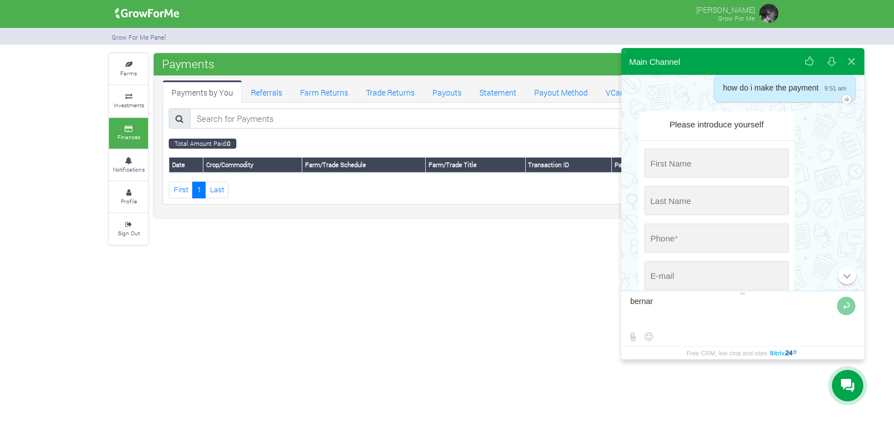
type textarea "[PERSON_NAME]"
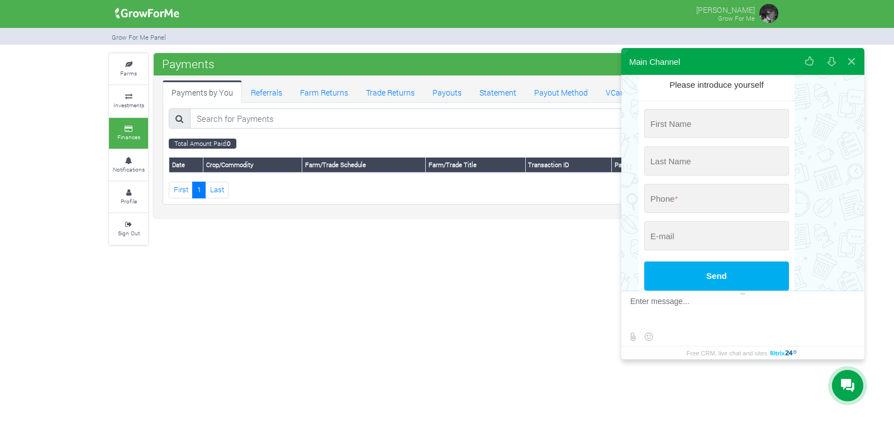
scroll to position [60, 0]
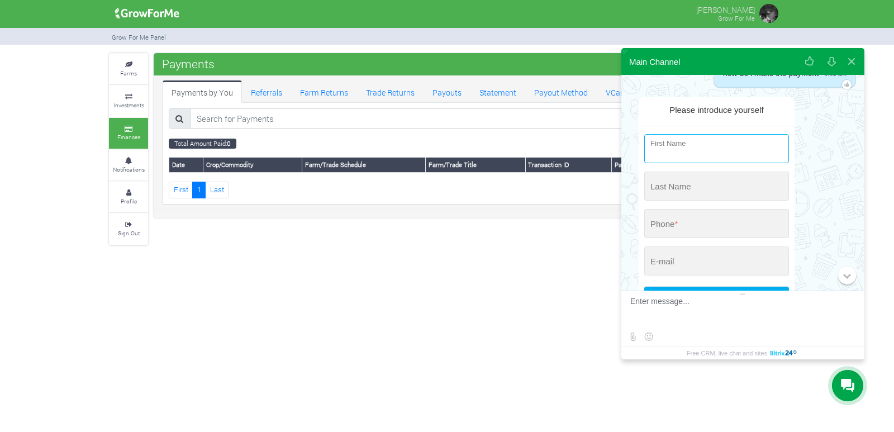
click at [667, 150] on input "string" at bounding box center [716, 148] width 145 height 29
type input "b"
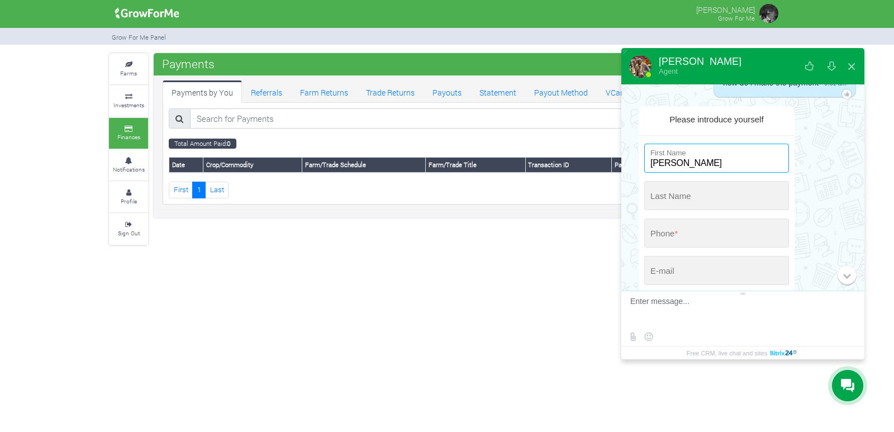
type input "[PERSON_NAME]"
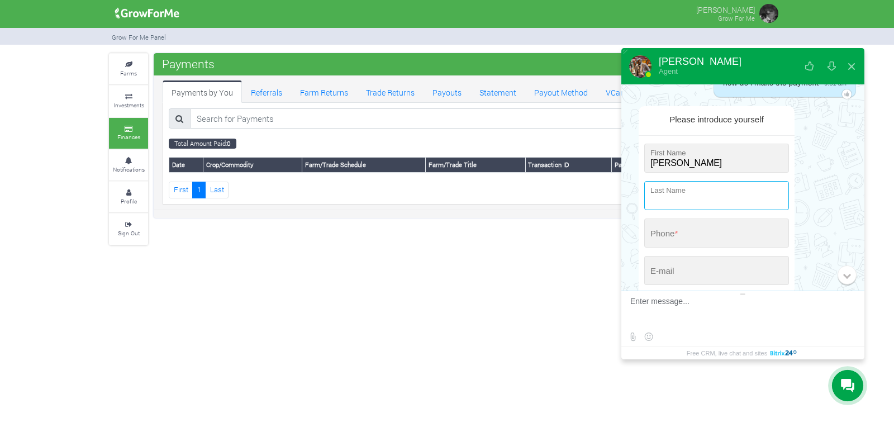
click at [658, 196] on input "string" at bounding box center [716, 195] width 145 height 29
type input "YAAFI"
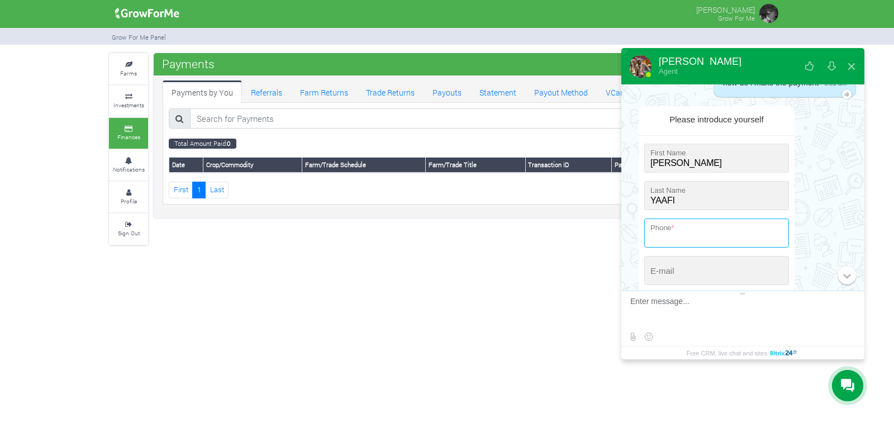
click at [683, 235] on input "tel" at bounding box center [716, 232] width 145 height 29
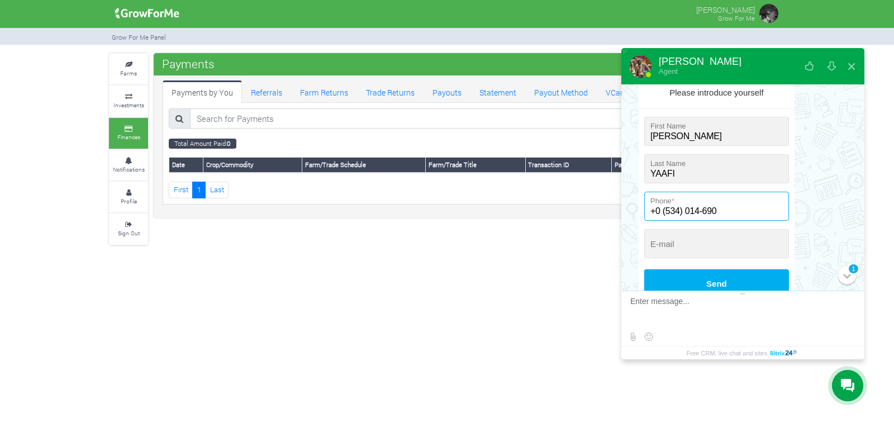
scroll to position [116, 0]
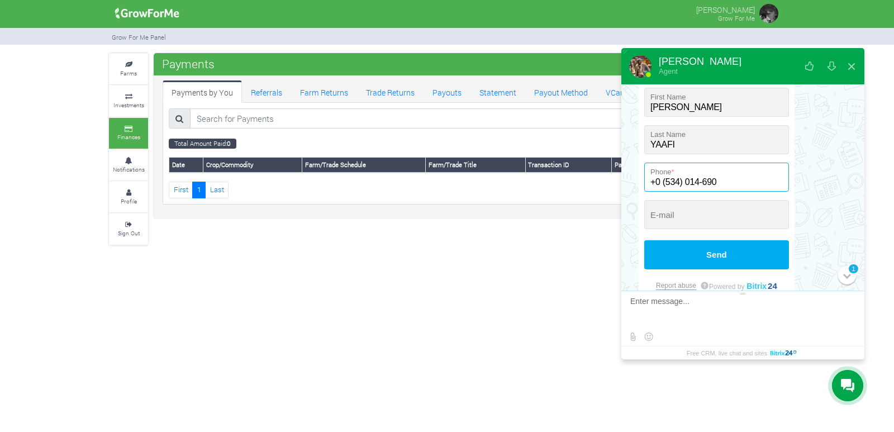
type input "+0 (534) 014-690"
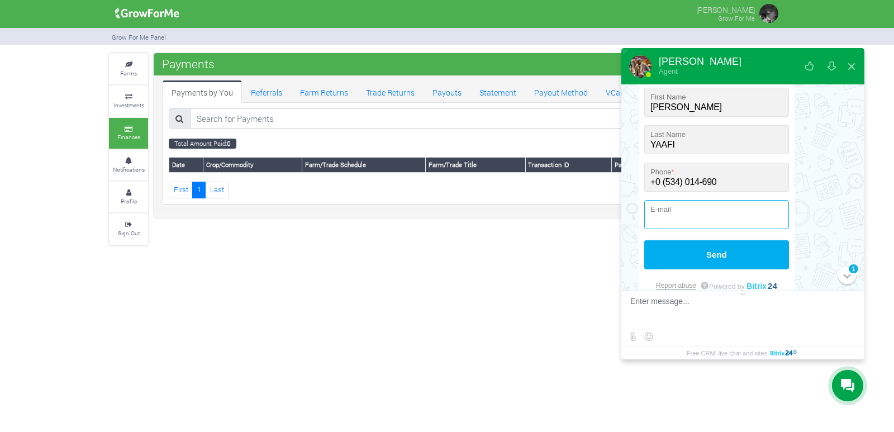
click at [671, 217] on input "email" at bounding box center [716, 214] width 145 height 29
type input "[EMAIL_ADDRESS][DOMAIN_NAME]"
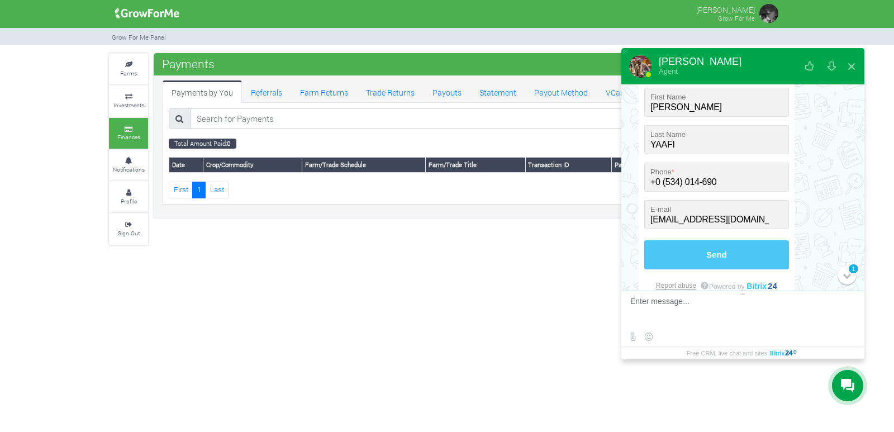
click at [720, 253] on button "Send" at bounding box center [716, 254] width 145 height 29
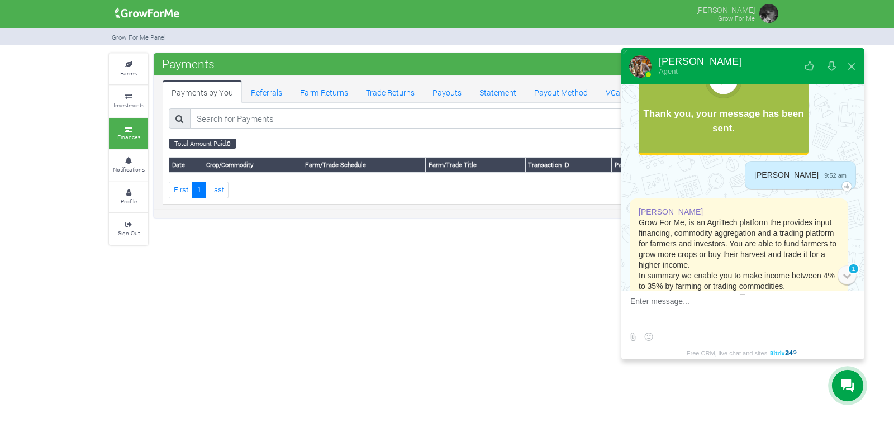
click at [845, 272] on div at bounding box center [847, 275] width 8 height 8
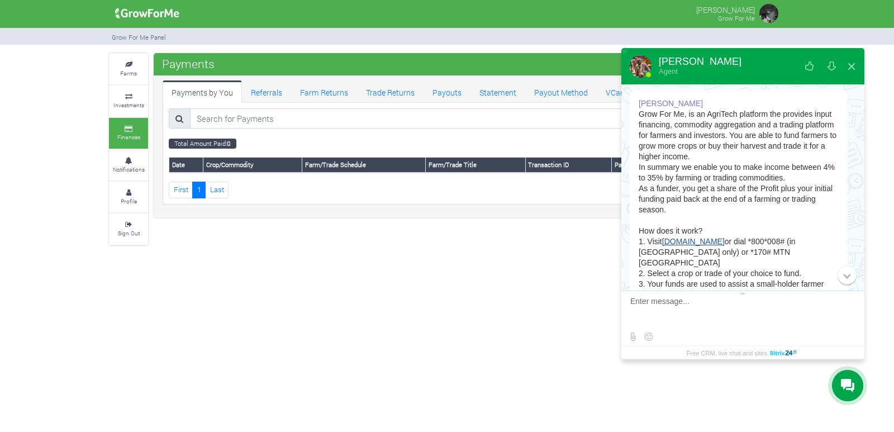
scroll to position [281, 0]
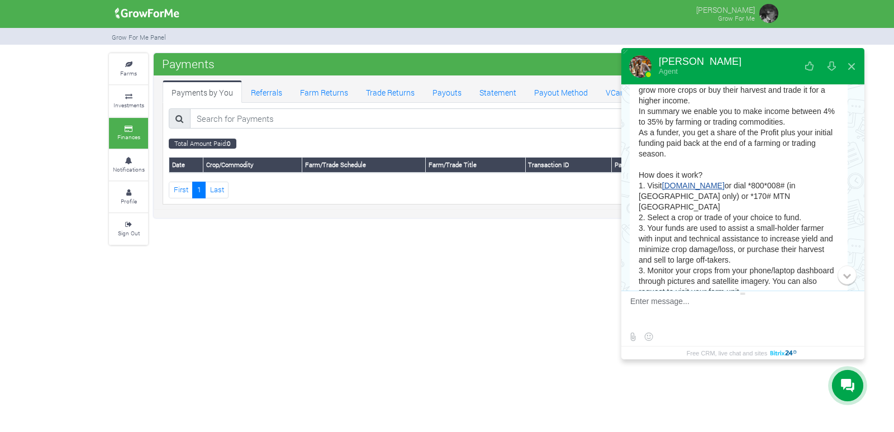
click at [631, 303] on textarea at bounding box center [741, 312] width 222 height 30
type textarea "thank you"
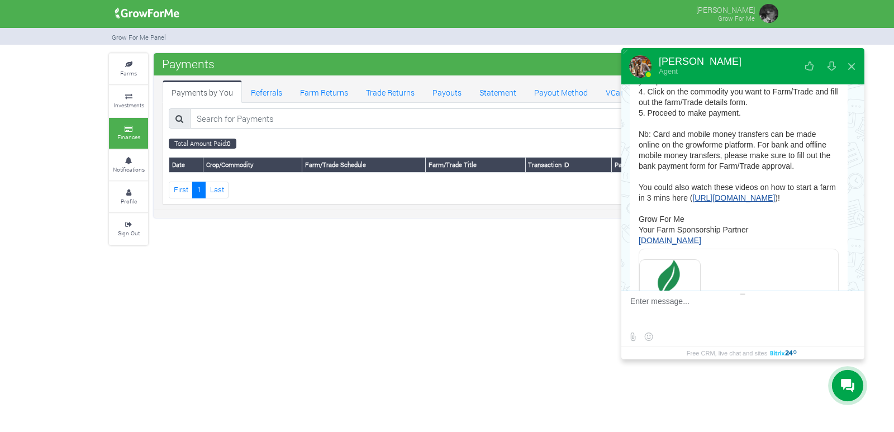
scroll to position [825, 0]
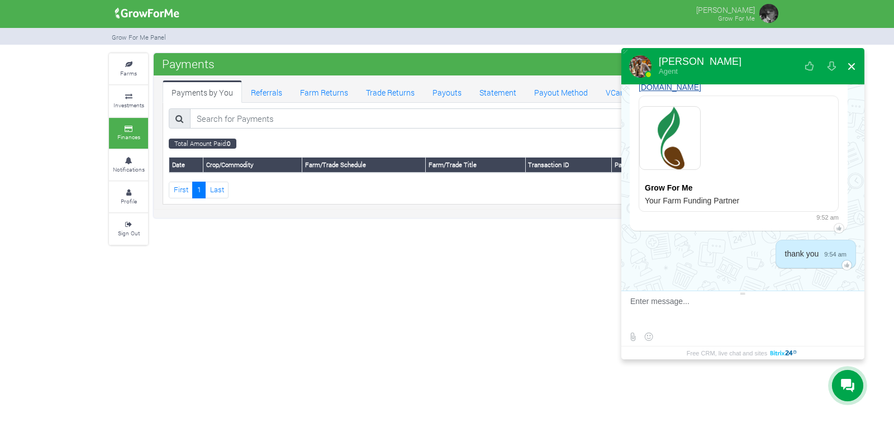
click at [853, 63] on button at bounding box center [852, 66] width 20 height 27
